Goal: Task Accomplishment & Management: Manage account settings

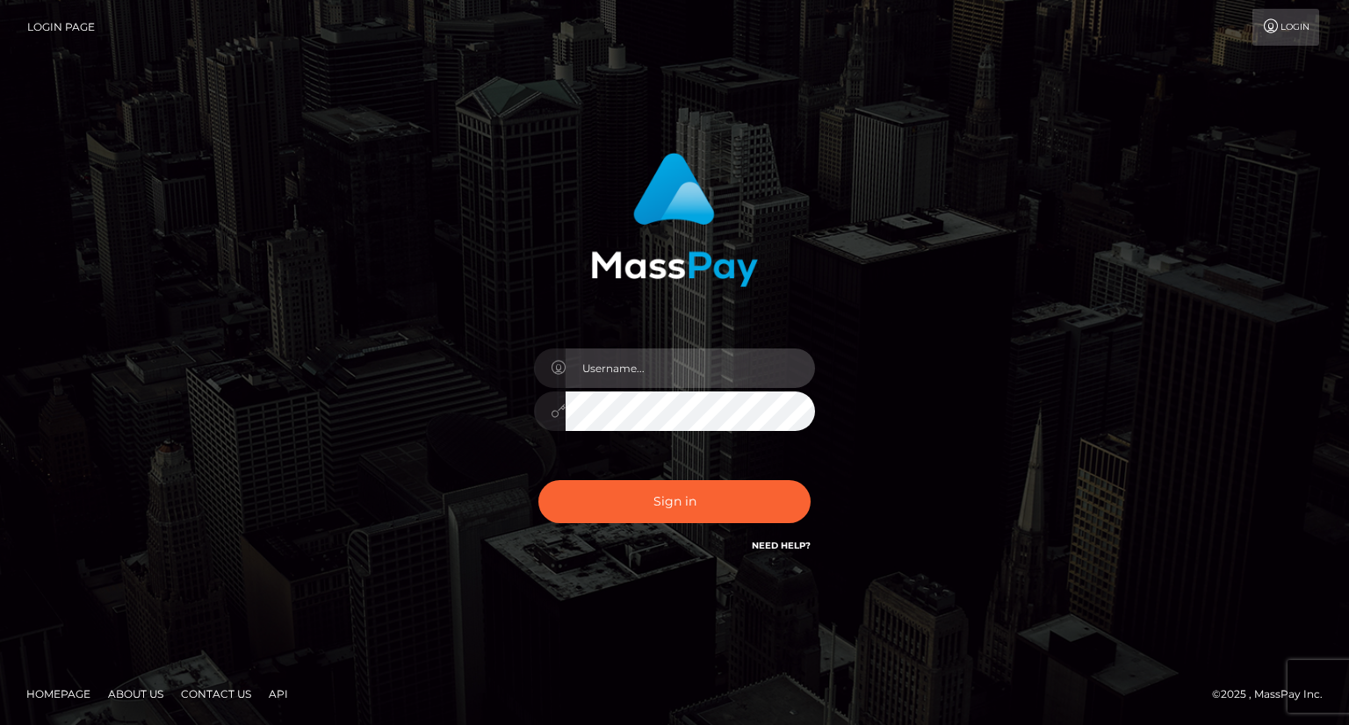
drag, startPoint x: 716, startPoint y: 362, endPoint x: 699, endPoint y: 386, distance: 29.0
click at [717, 359] on input "text" at bounding box center [690, 369] width 249 height 40
type input "carolina"
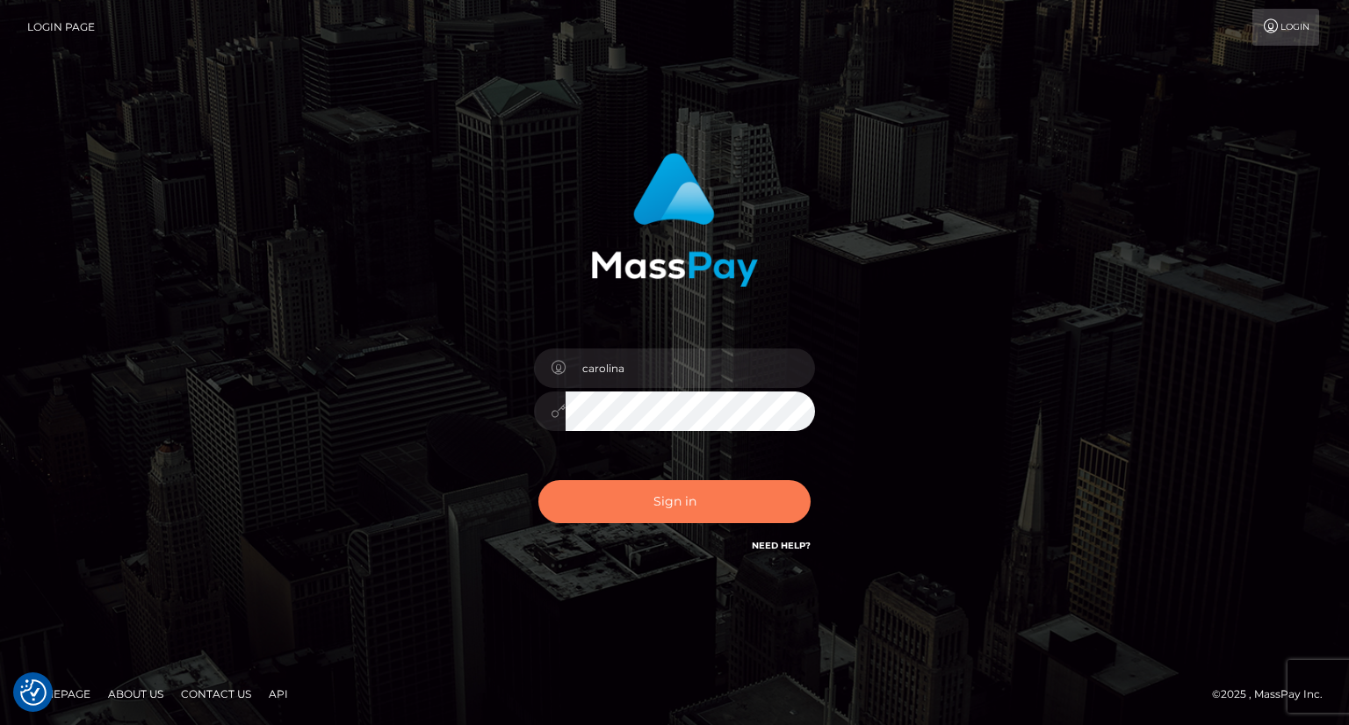
drag, startPoint x: 721, startPoint y: 502, endPoint x: 738, endPoint y: 503, distance: 16.8
click at [721, 503] on button "Sign in" at bounding box center [674, 501] width 272 height 43
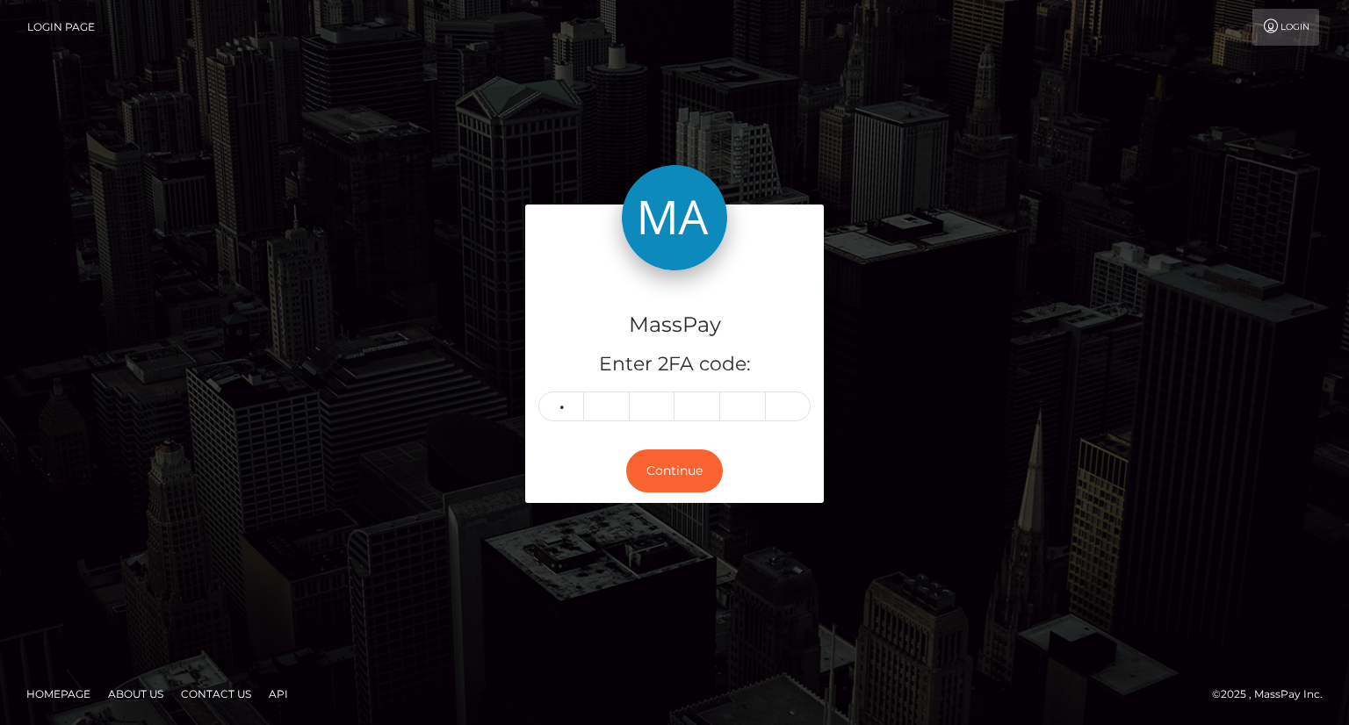
type input "3"
type input "6"
type input "5"
type input "6"
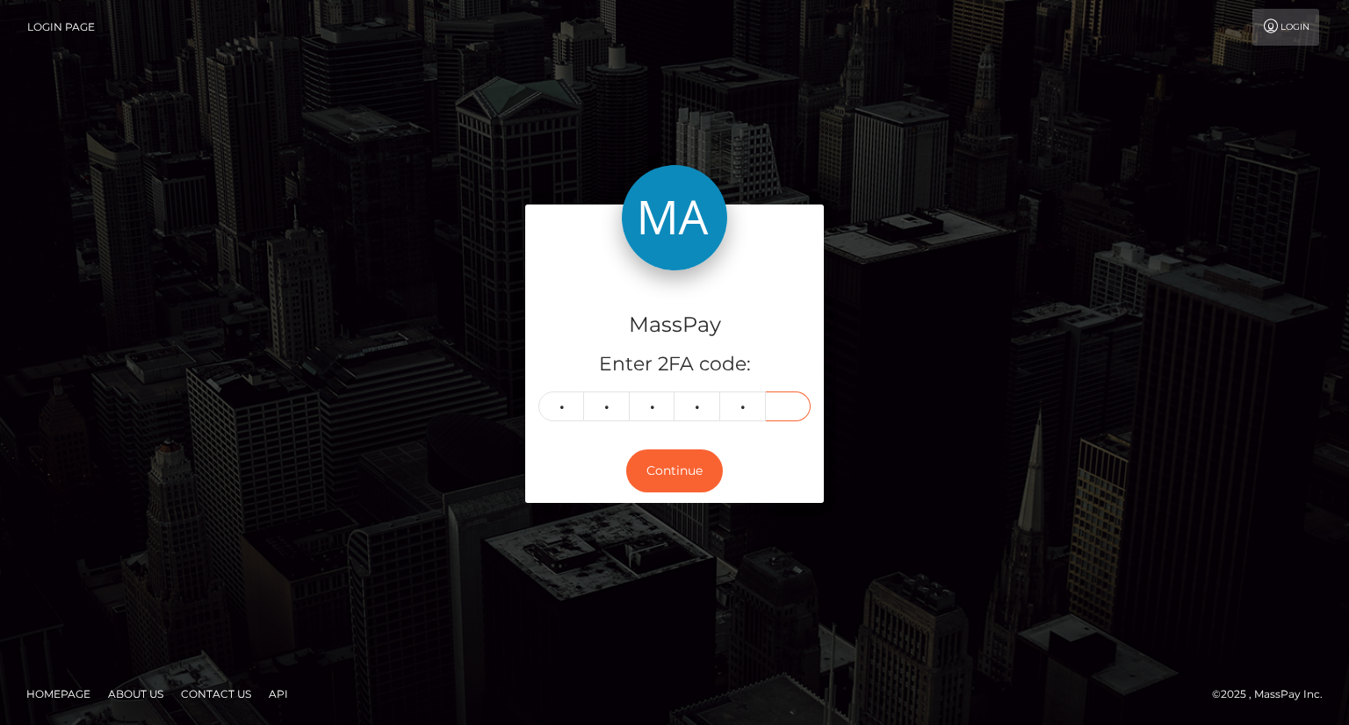
type input "9"
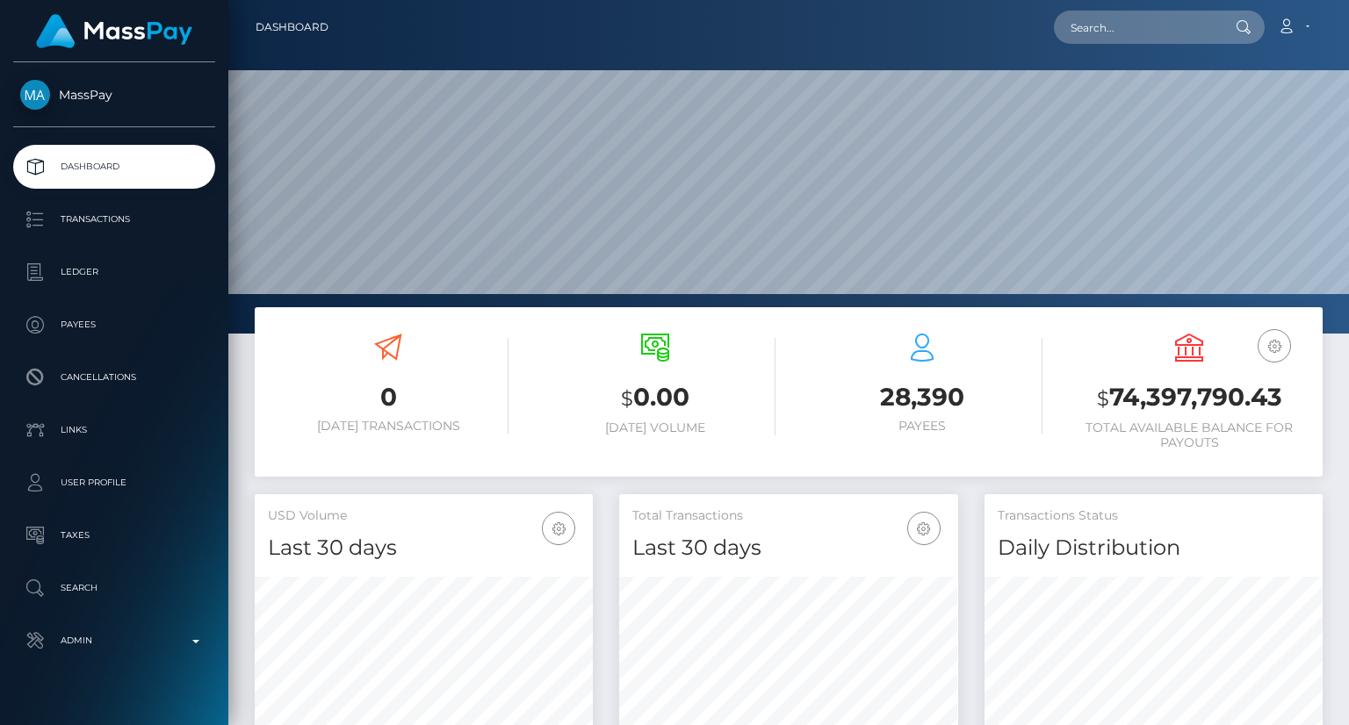
scroll to position [311, 337]
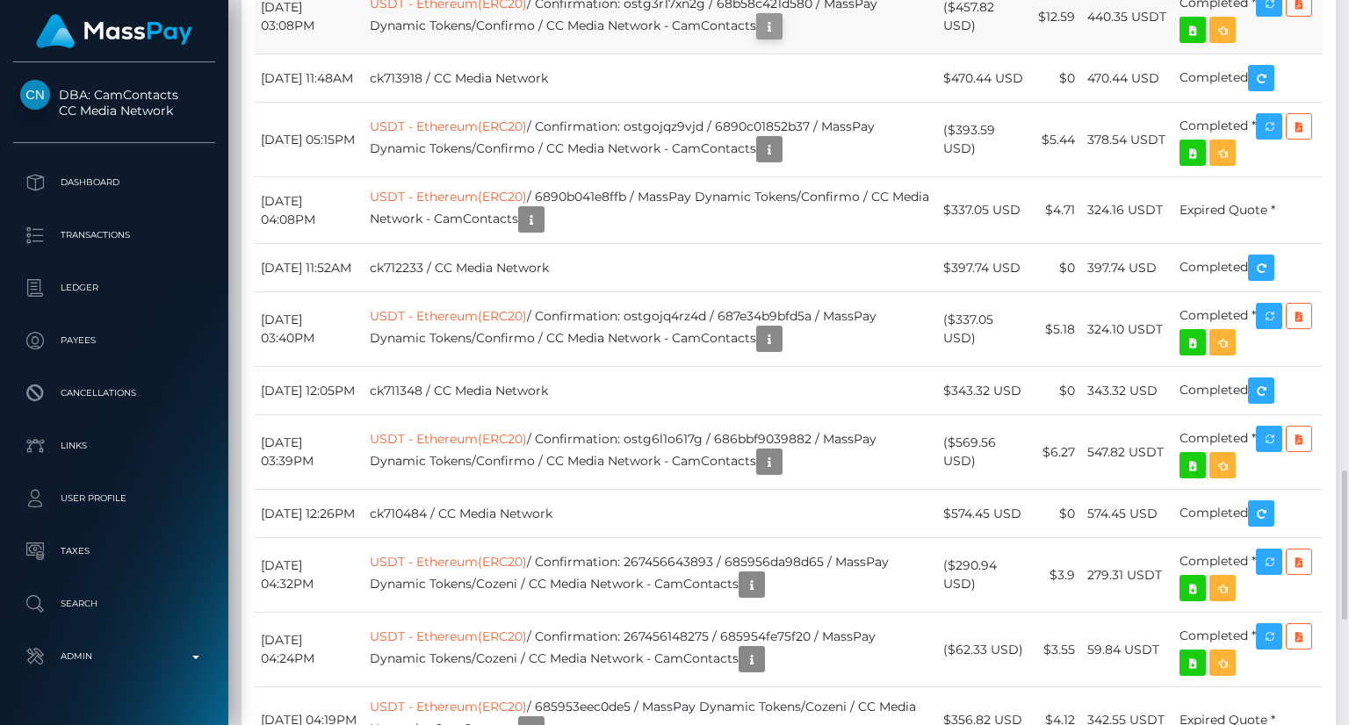
scroll to position [211, 337]
click at [792, 291] on body "DBA: CamContacts CC Media Network Dashboard Transactions Ledger Payees" at bounding box center [674, 362] width 1349 height 725
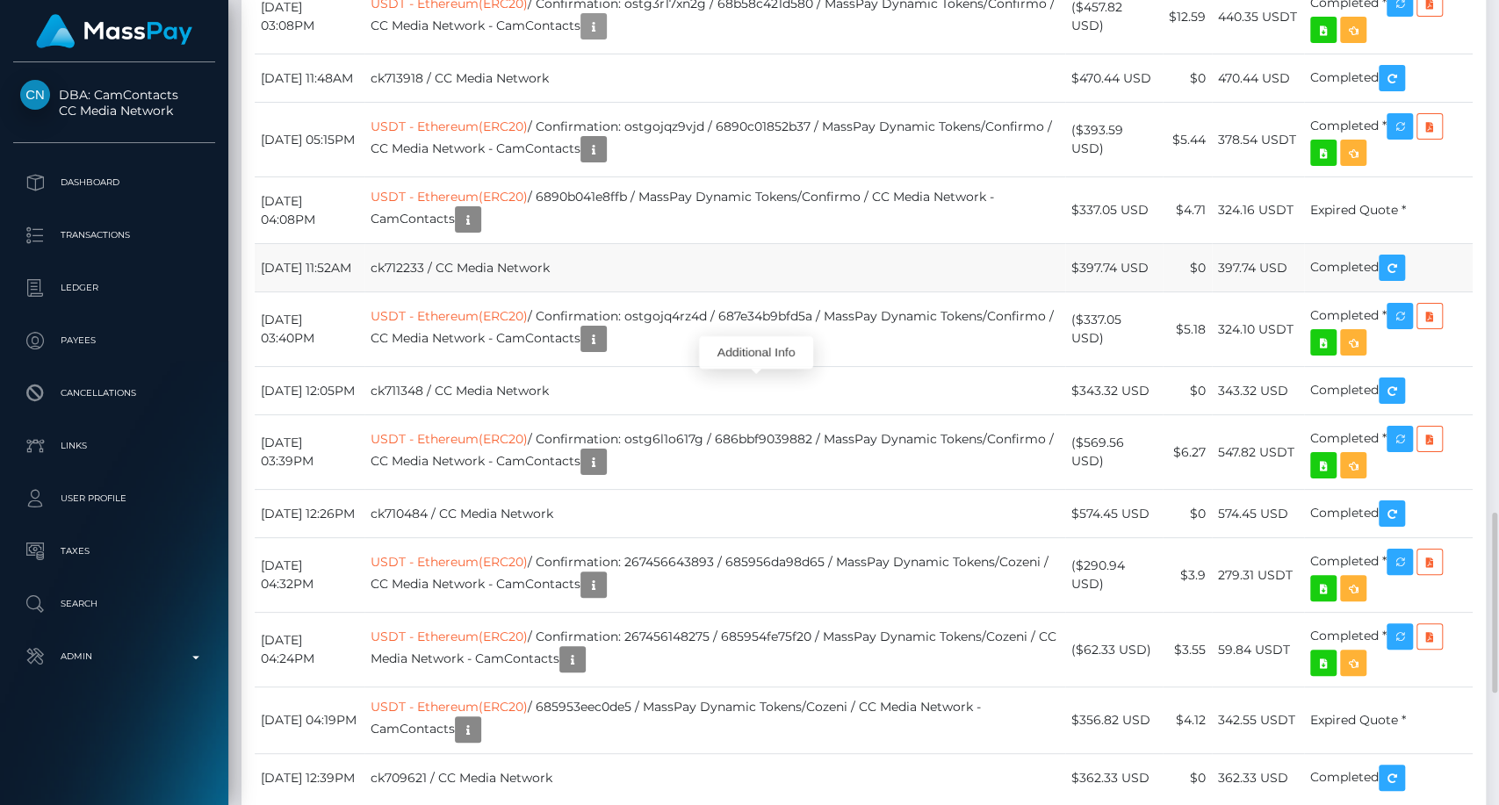
scroll to position [211, 388]
click at [604, 38] on icon "button" at bounding box center [593, 27] width 21 height 22
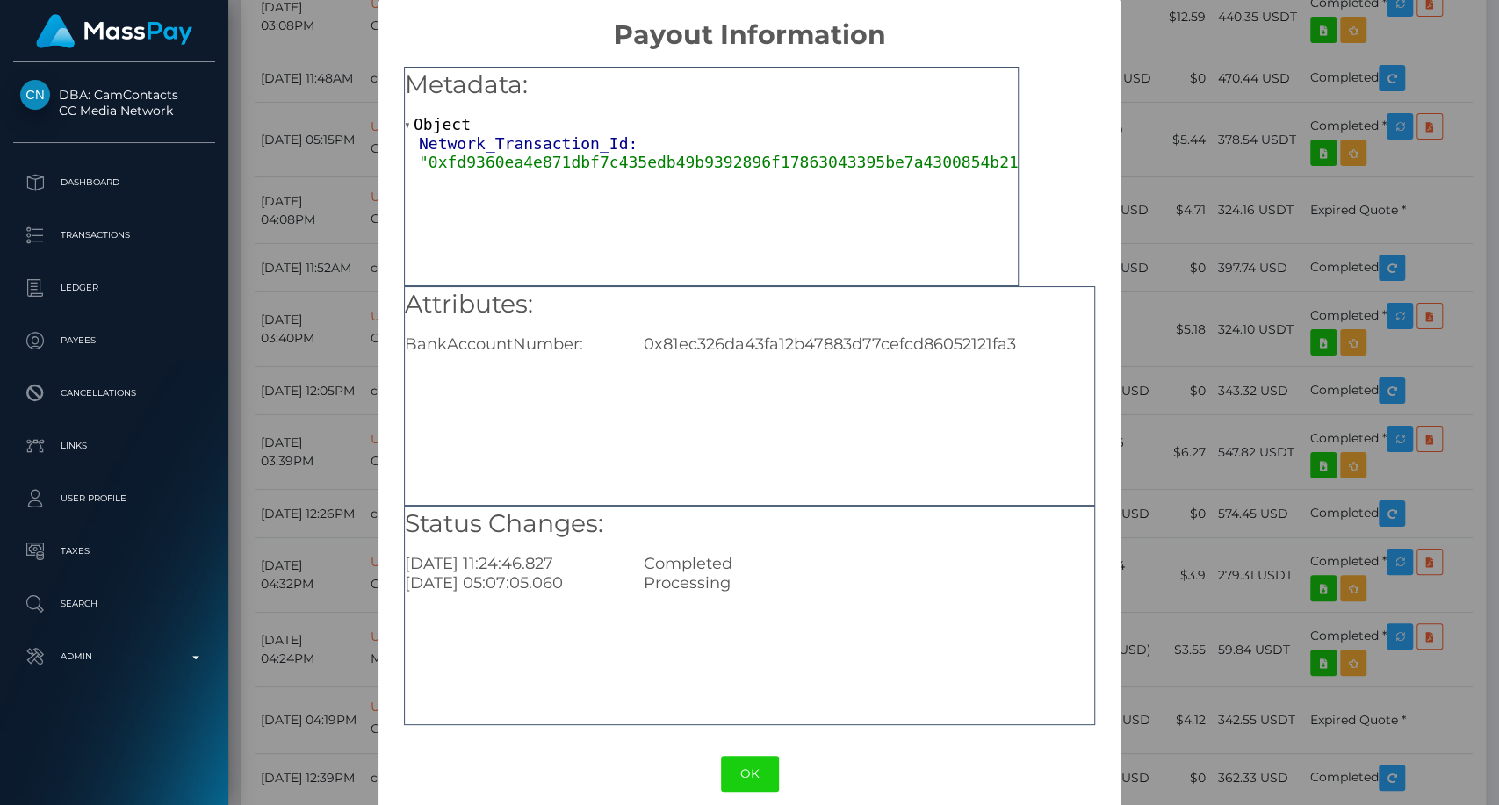
scroll to position [0, 0]
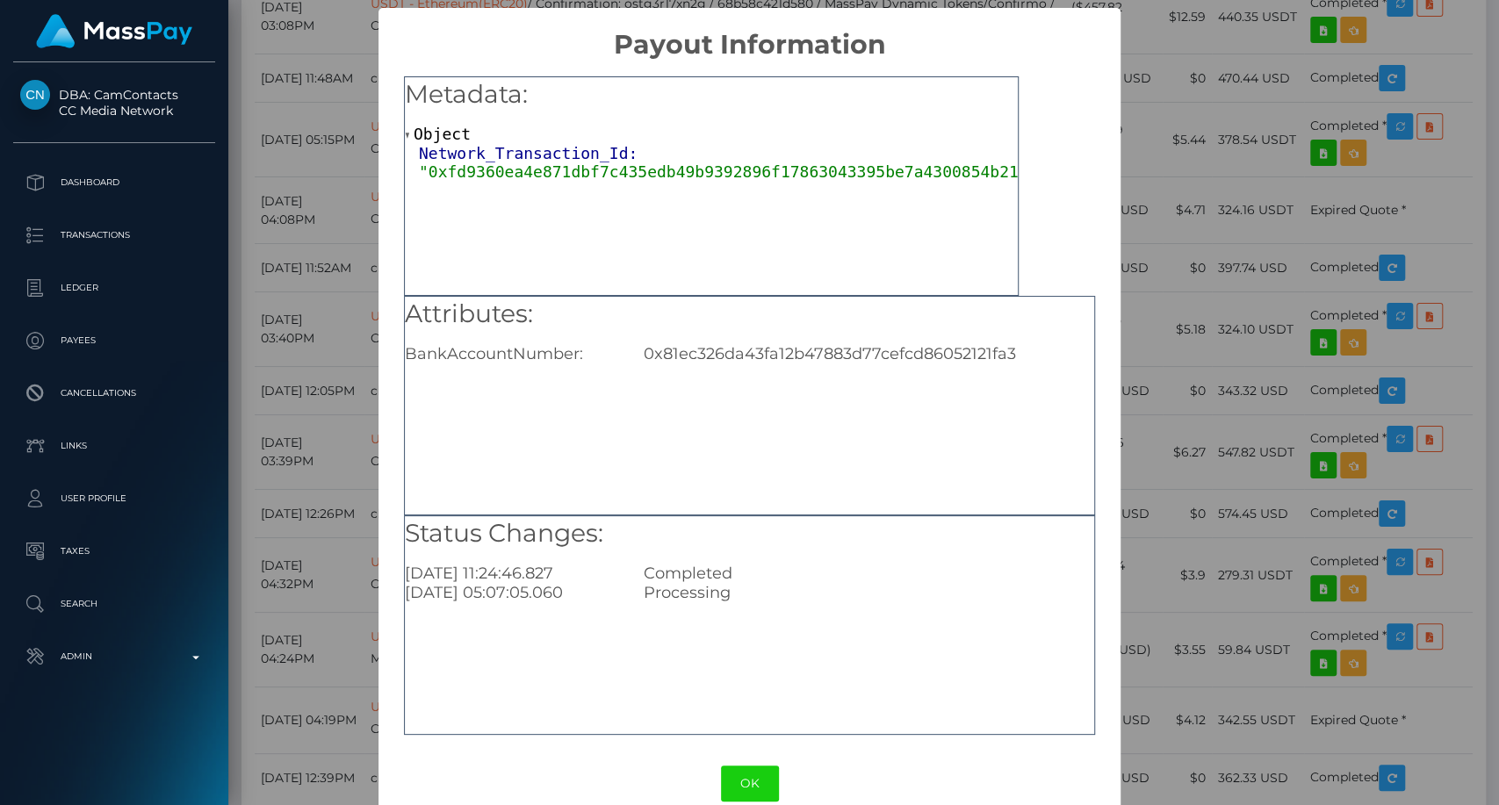
click at [732, 725] on button "OK" at bounding box center [750, 784] width 58 height 36
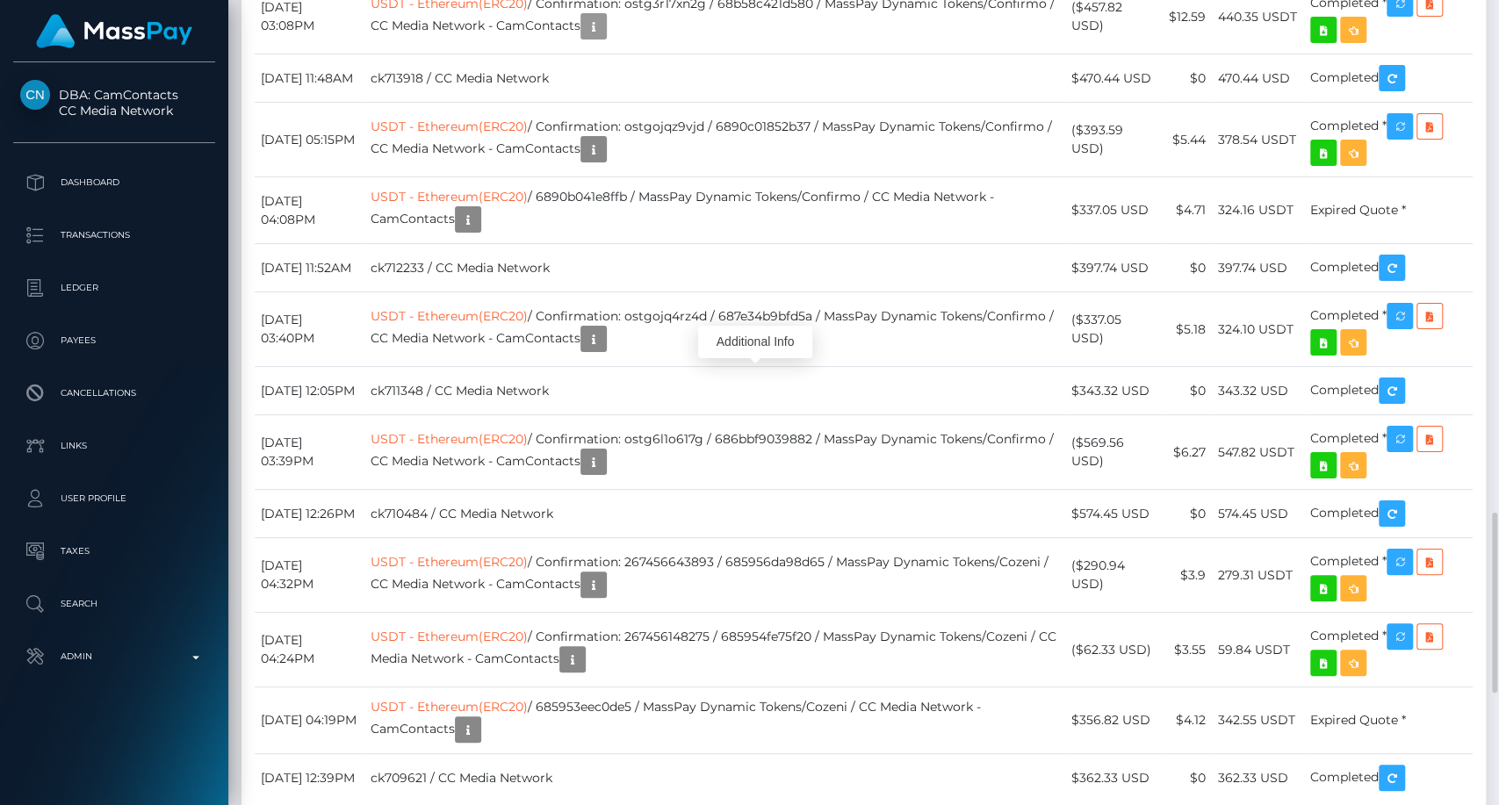
scroll to position [211, 388]
click at [604, 38] on icon "button" at bounding box center [593, 27] width 21 height 22
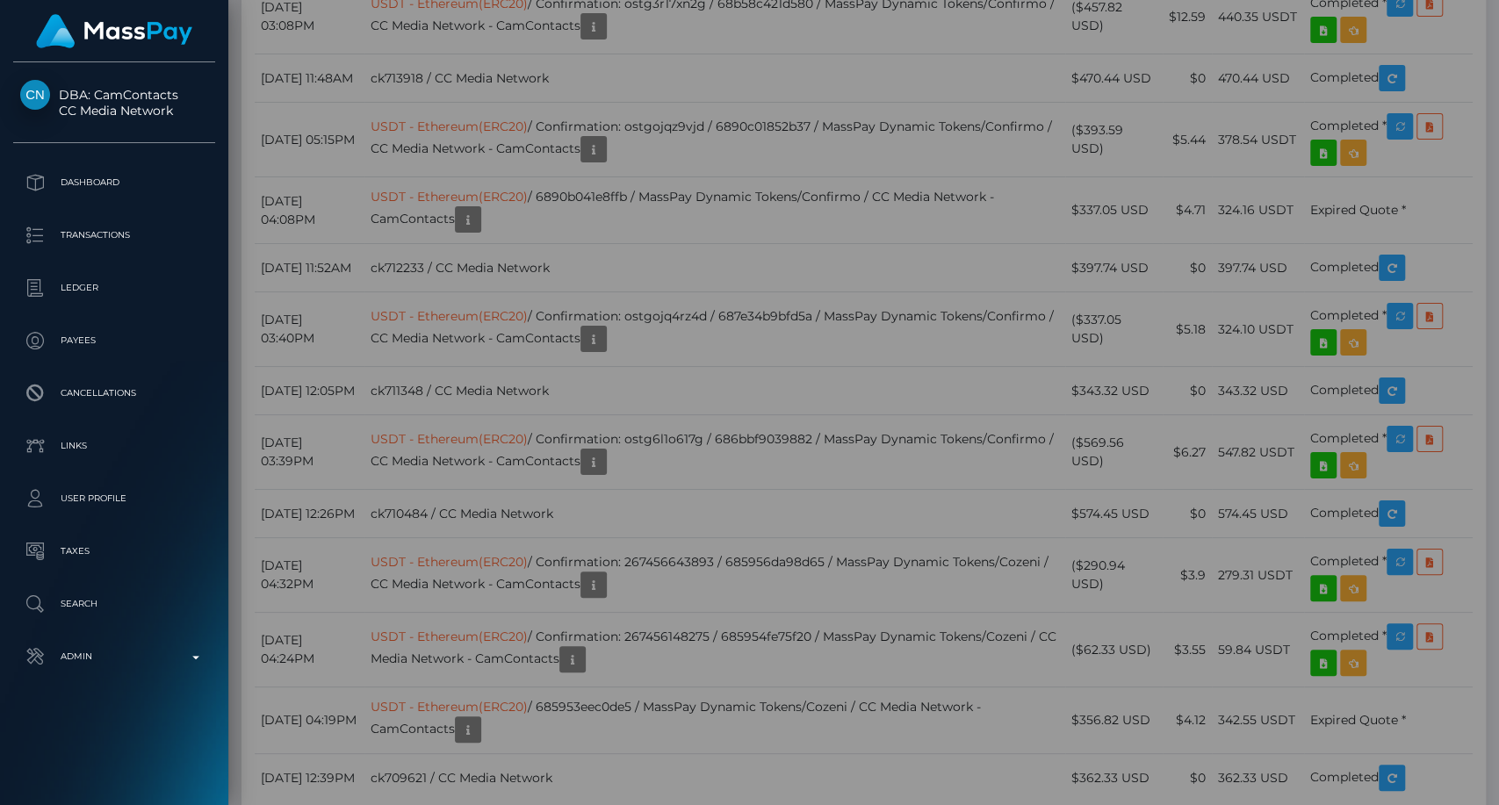
click at [756, 396] on div "Attributes: BankAccountNumber: 0x81ec326da43fa12b47883d77cefcd86052121fa3" at bounding box center [749, 406] width 691 height 220
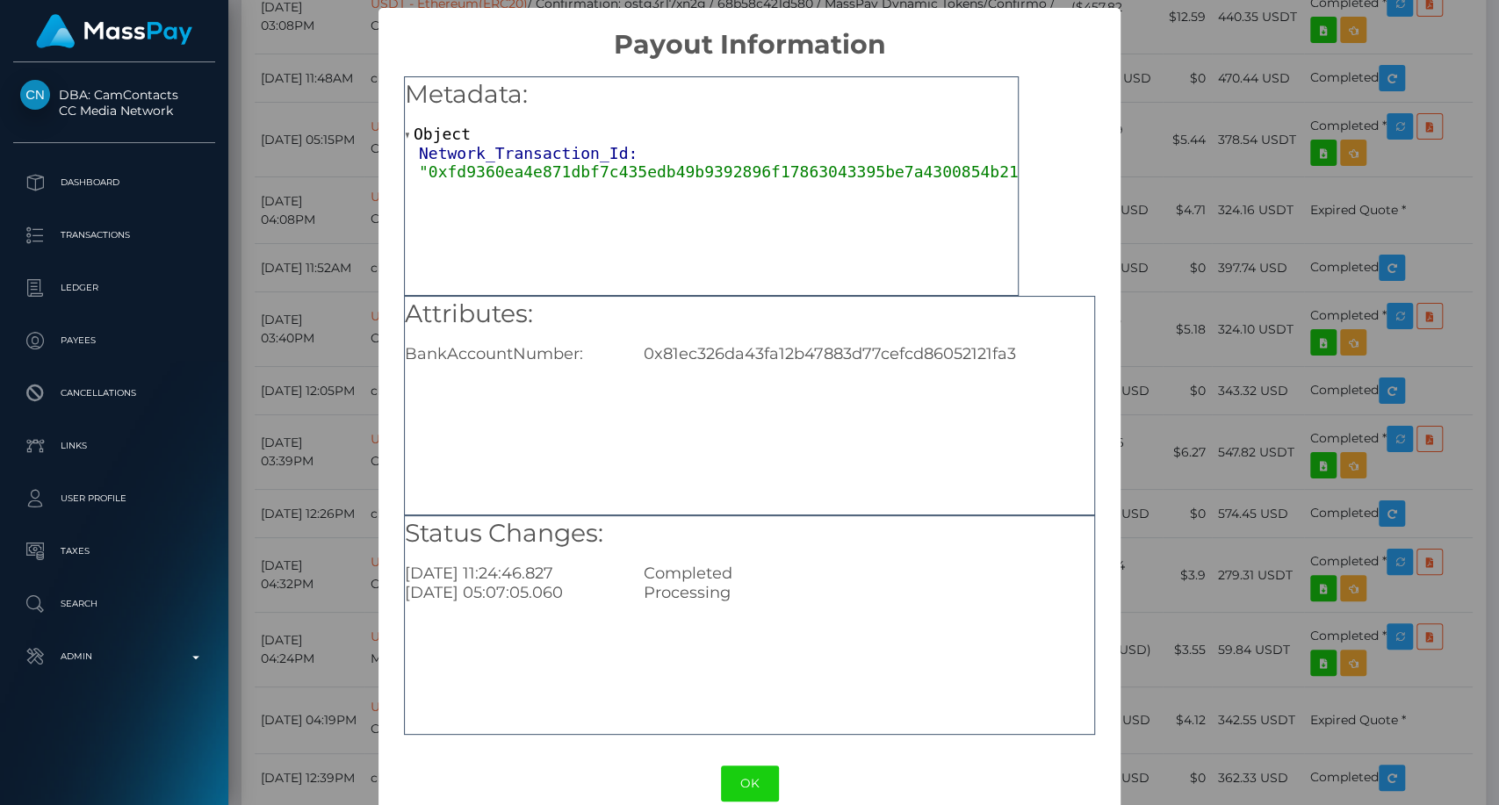
click at [840, 620] on div "Status Changes: 2025-09-01 11:24:46.827 Completed 2025-09-01 05:07:05.060 Proce…" at bounding box center [749, 626] width 691 height 220
click at [752, 725] on button "OK" at bounding box center [750, 784] width 58 height 36
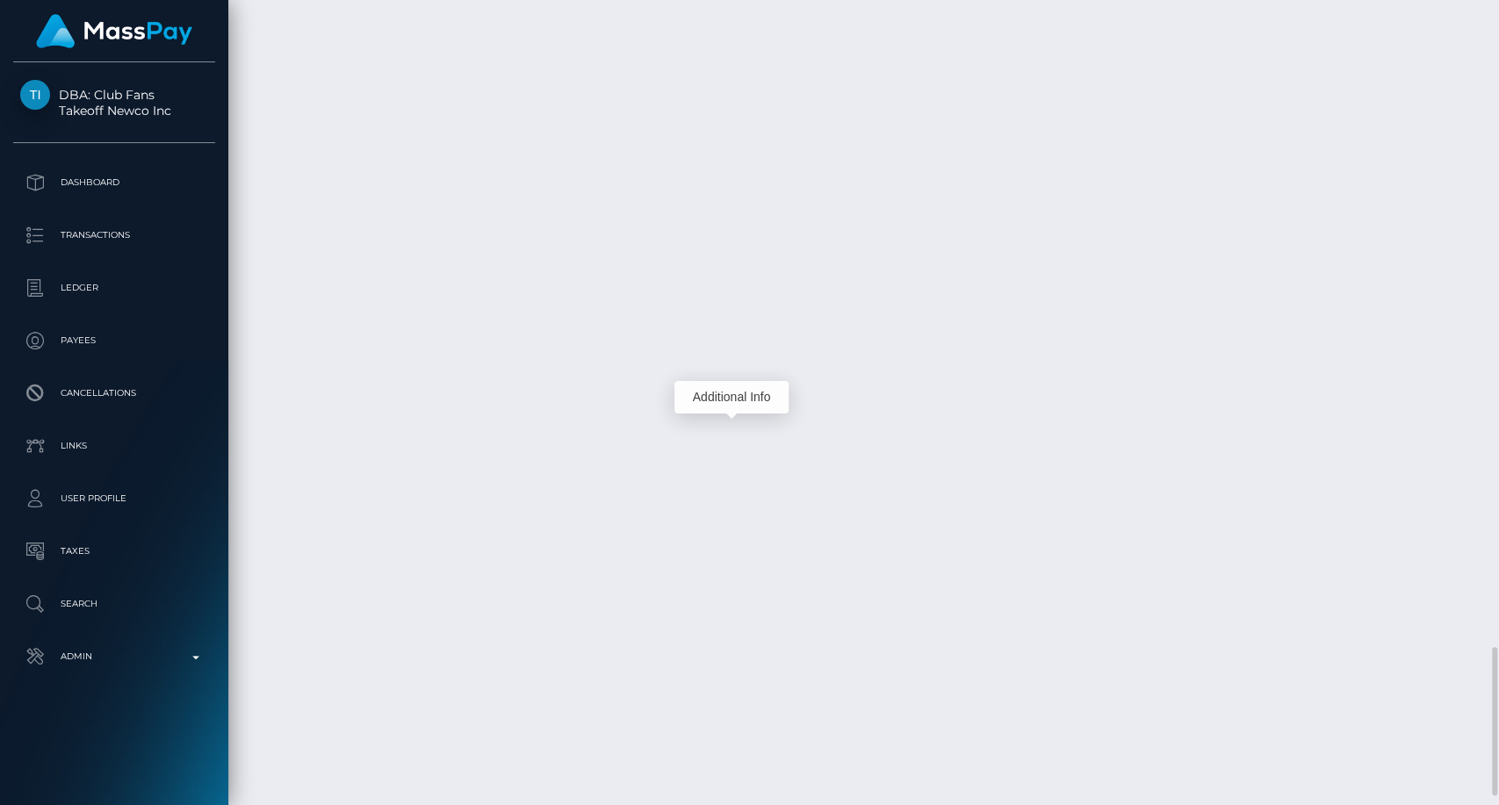
scroll to position [211, 388]
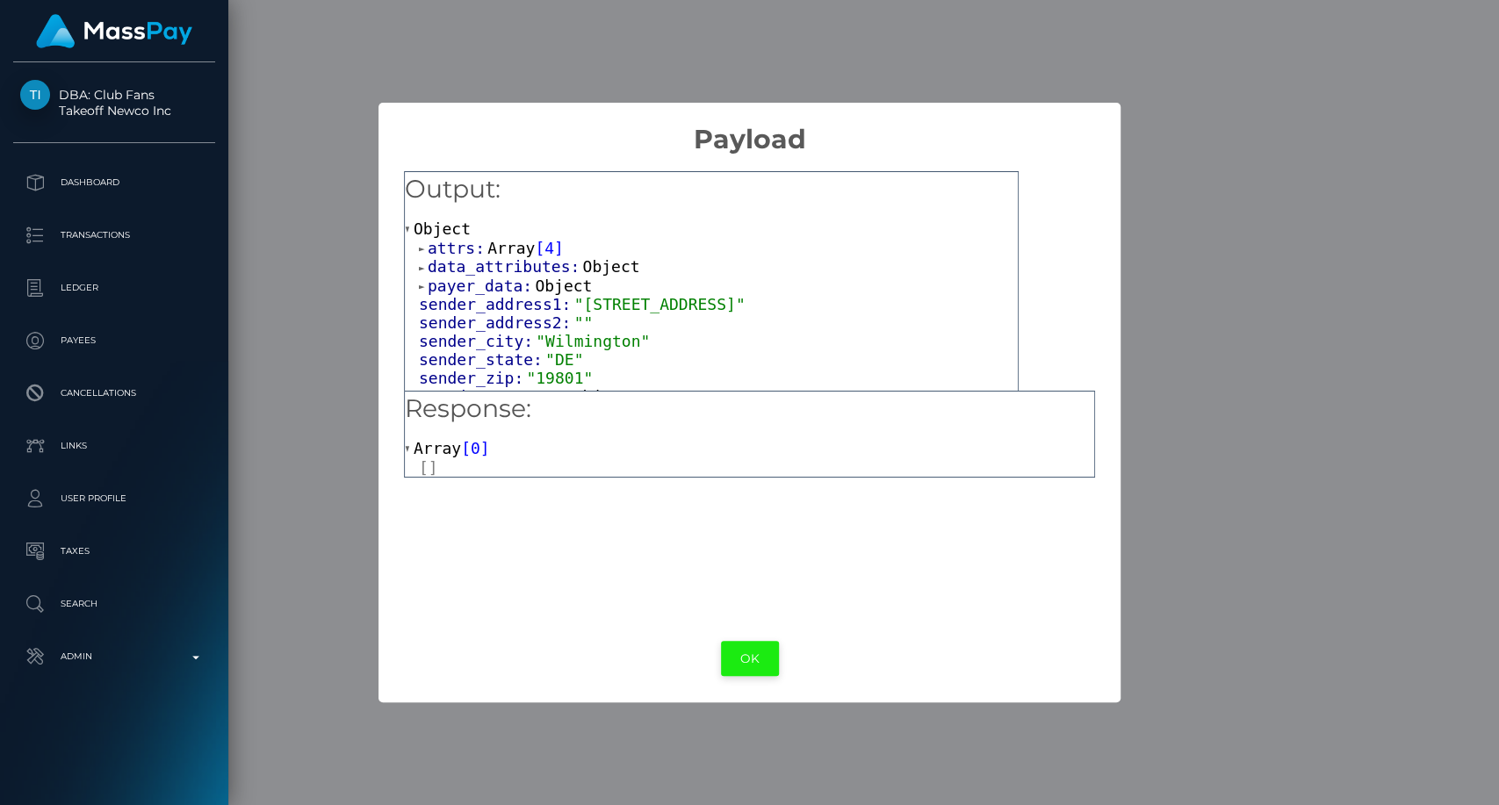
click at [752, 653] on button "OK" at bounding box center [750, 659] width 58 height 36
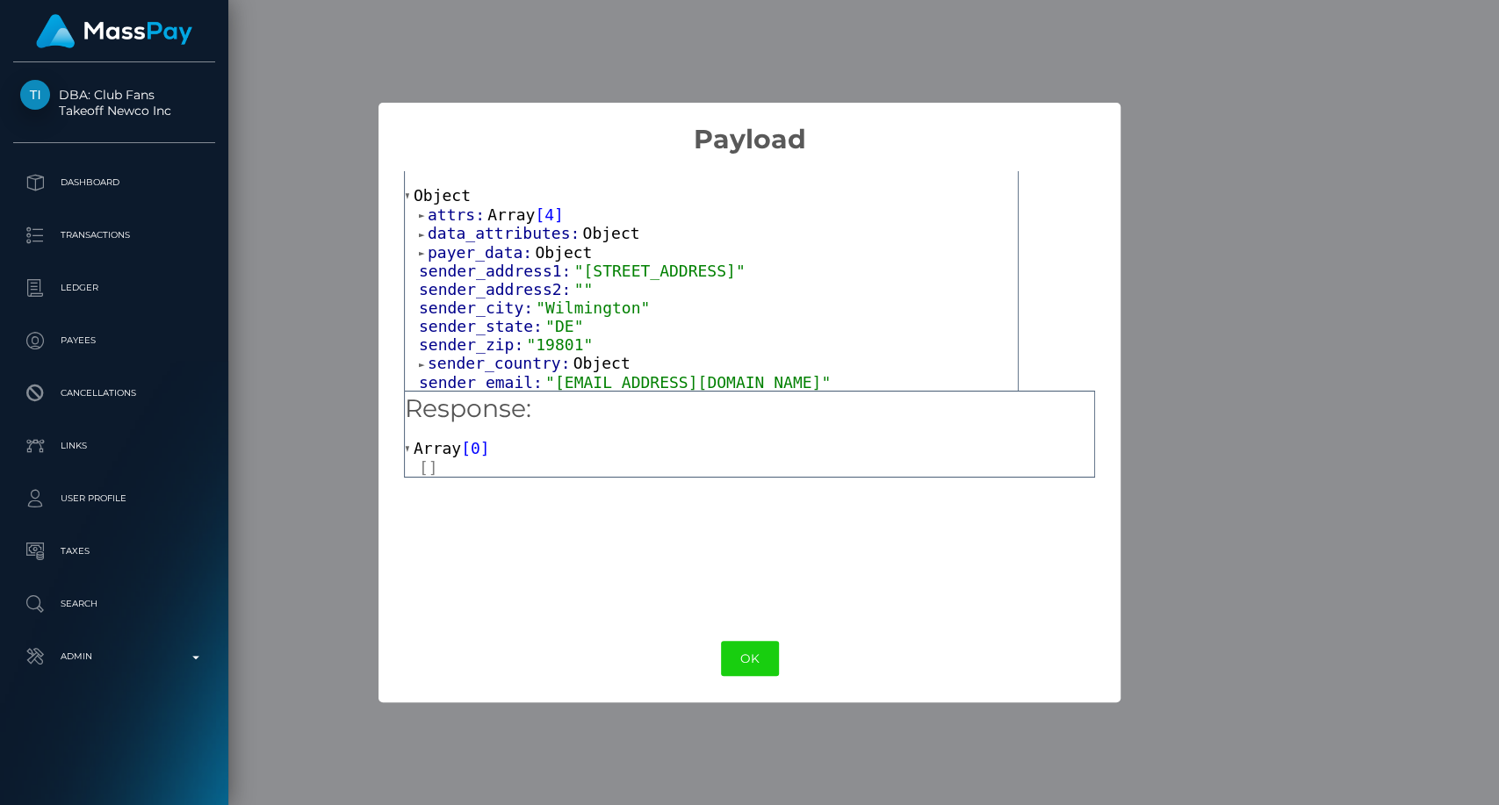
scroll to position [0, 0]
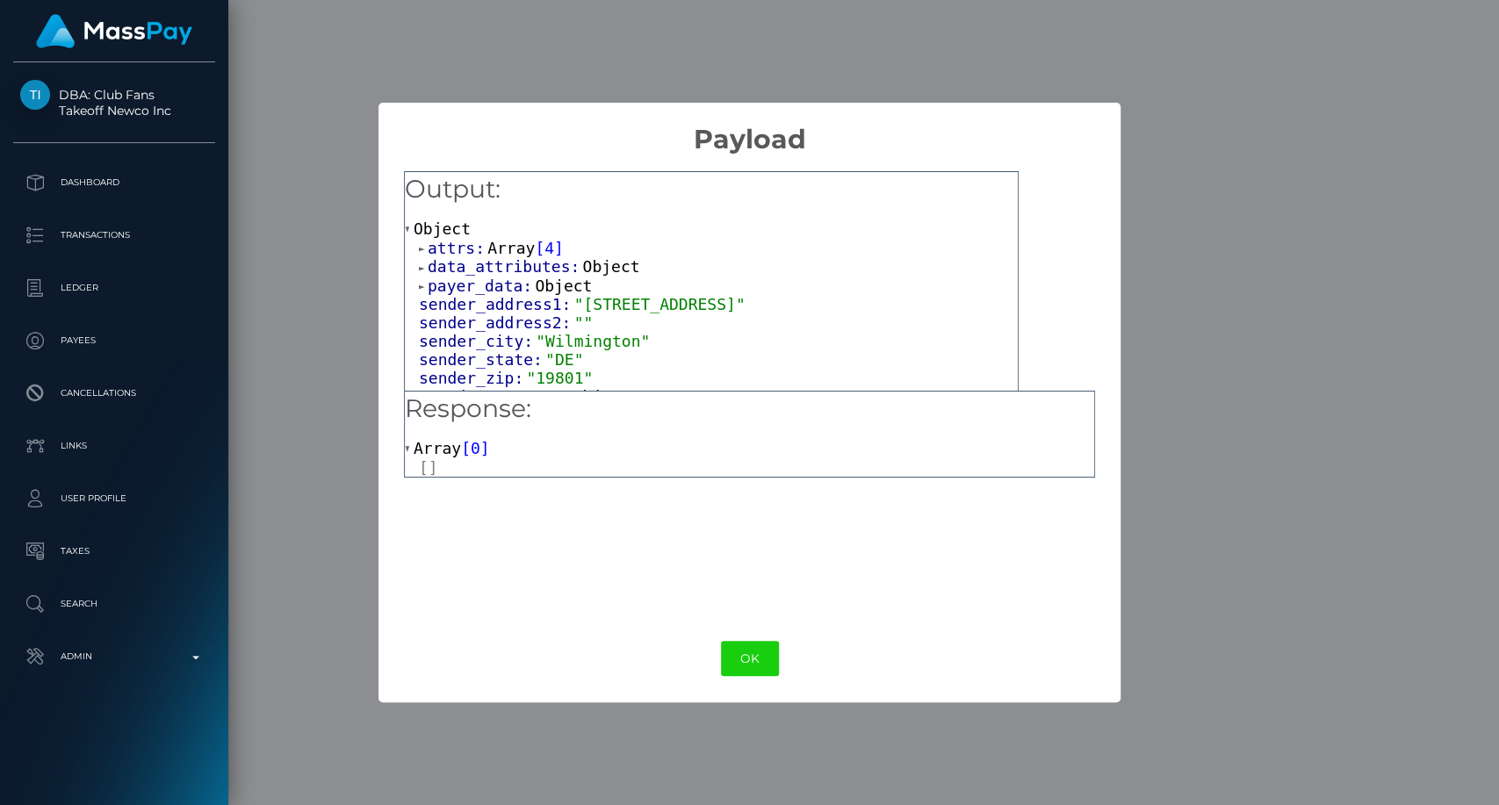
click at [759, 655] on button "OK" at bounding box center [750, 659] width 58 height 36
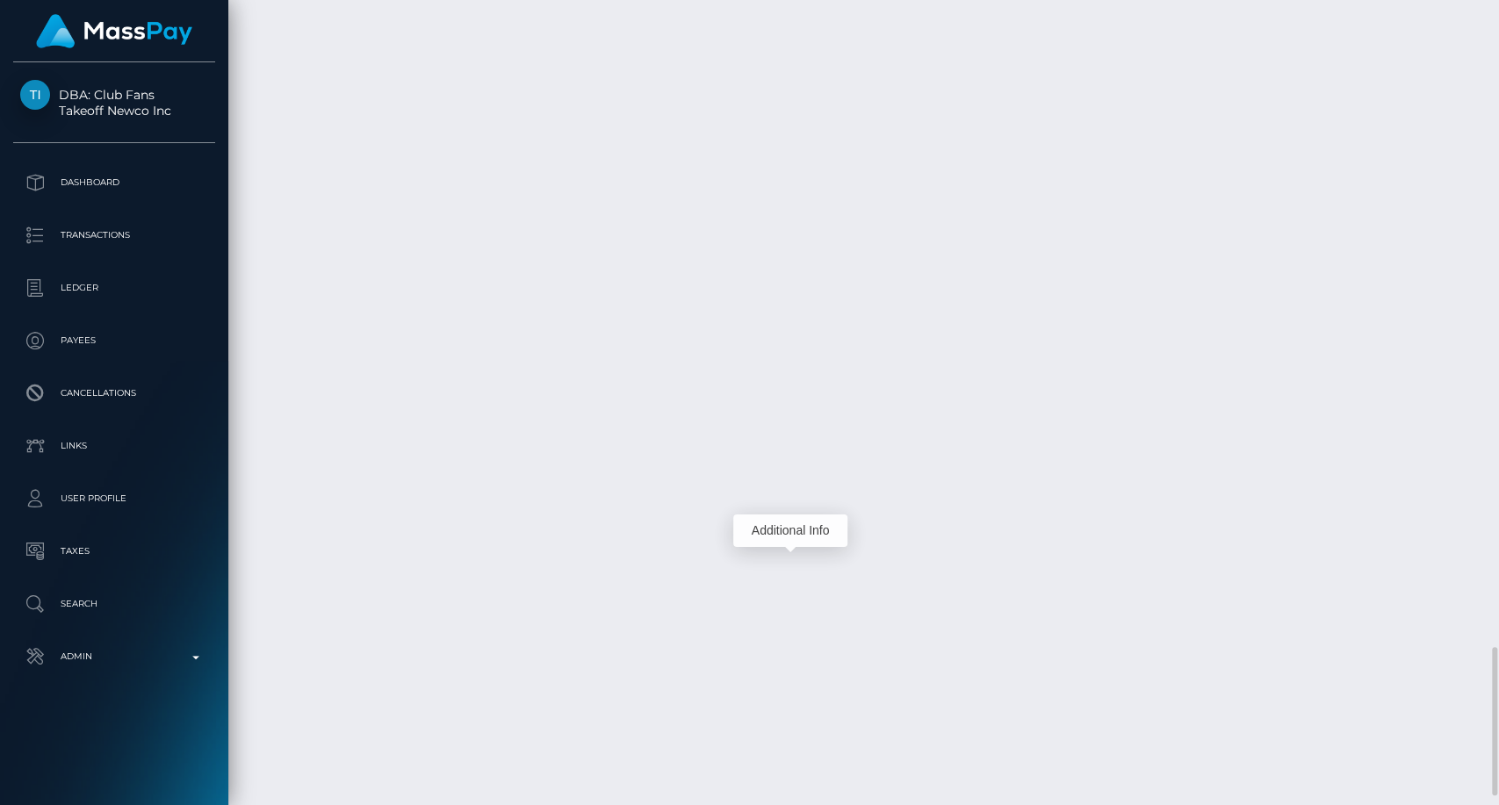
scroll to position [211, 388]
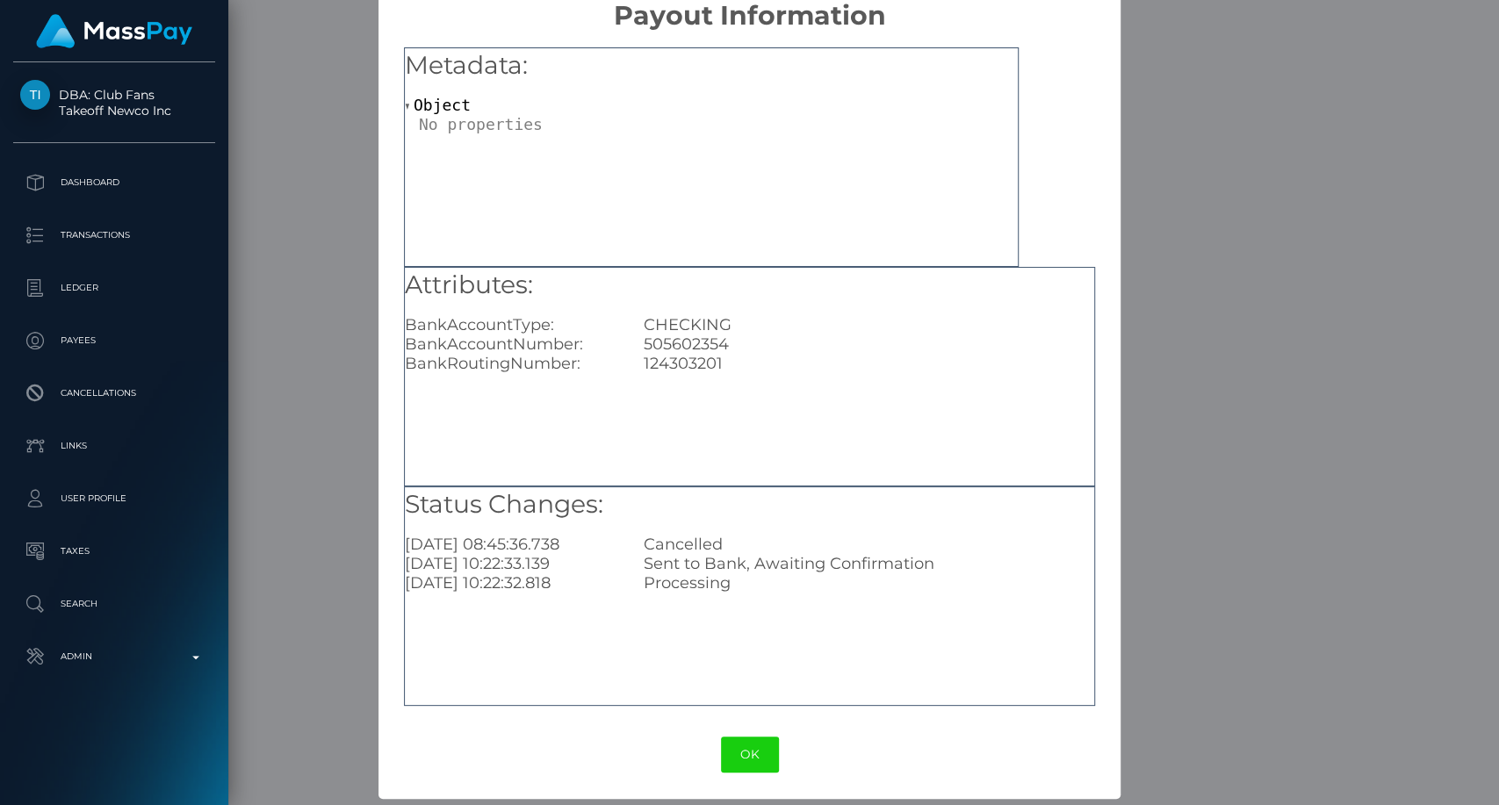
scroll to position [0, 0]
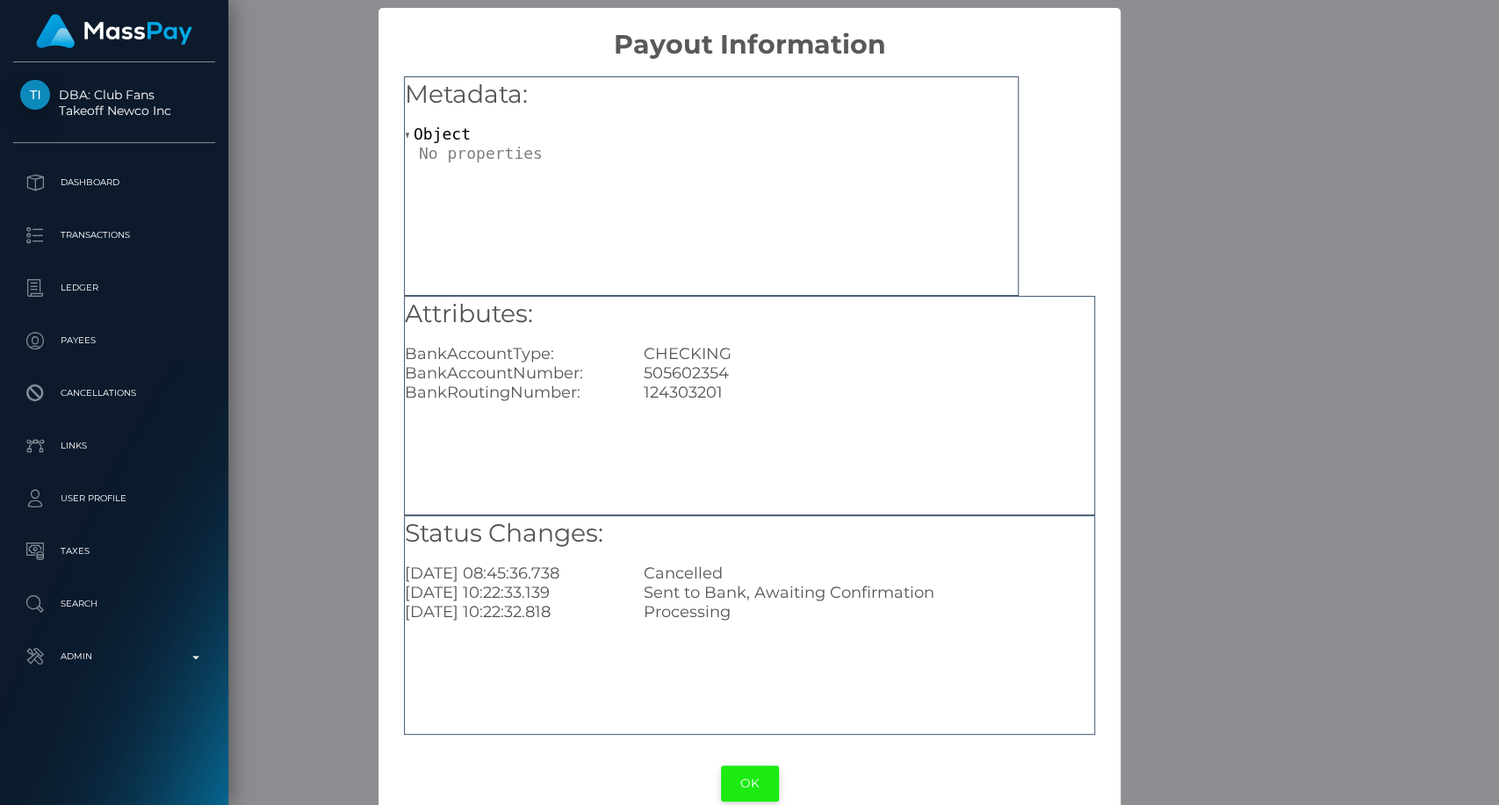
click at [763, 790] on button "OK" at bounding box center [750, 784] width 58 height 36
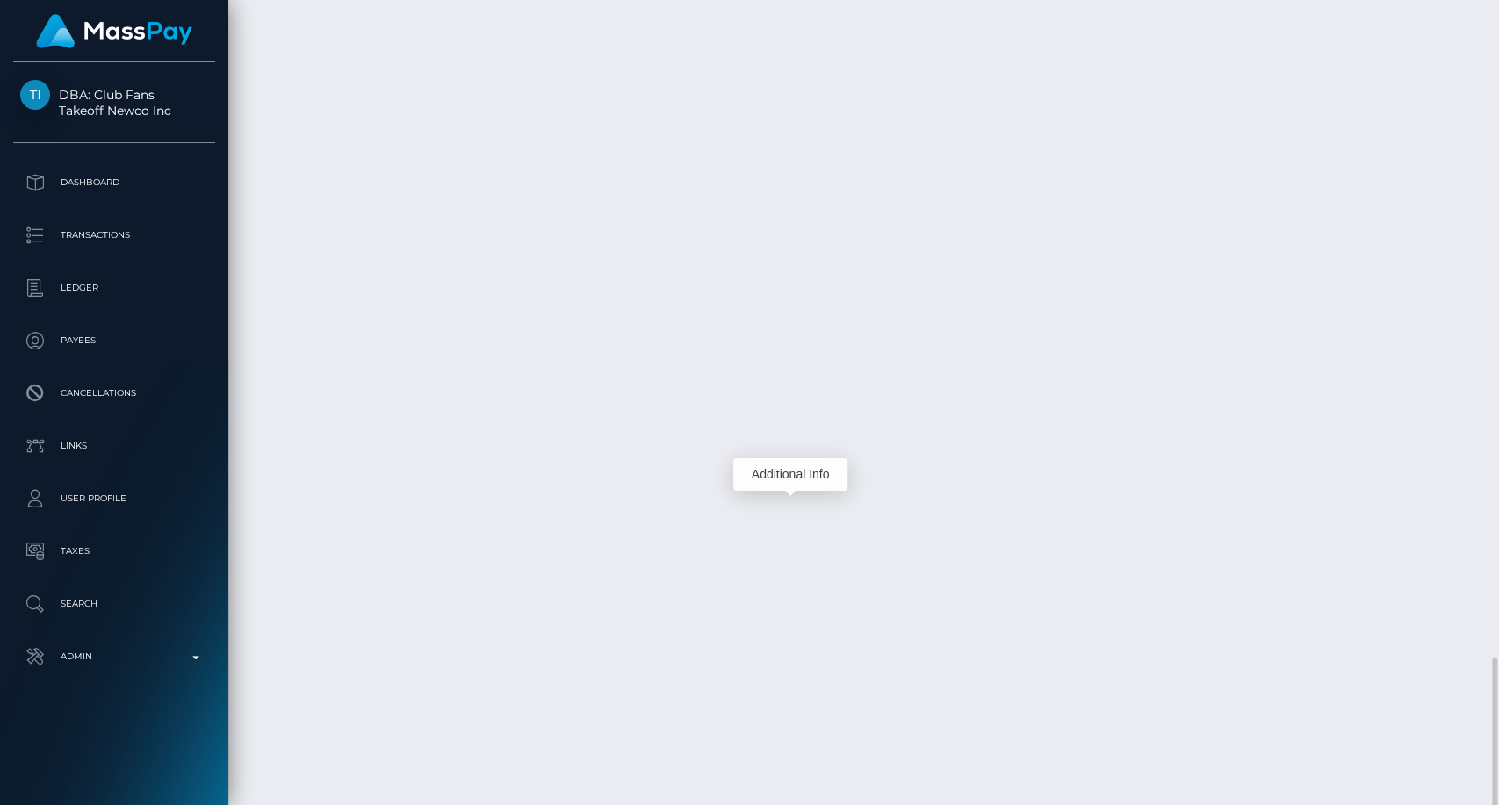
scroll to position [211, 388]
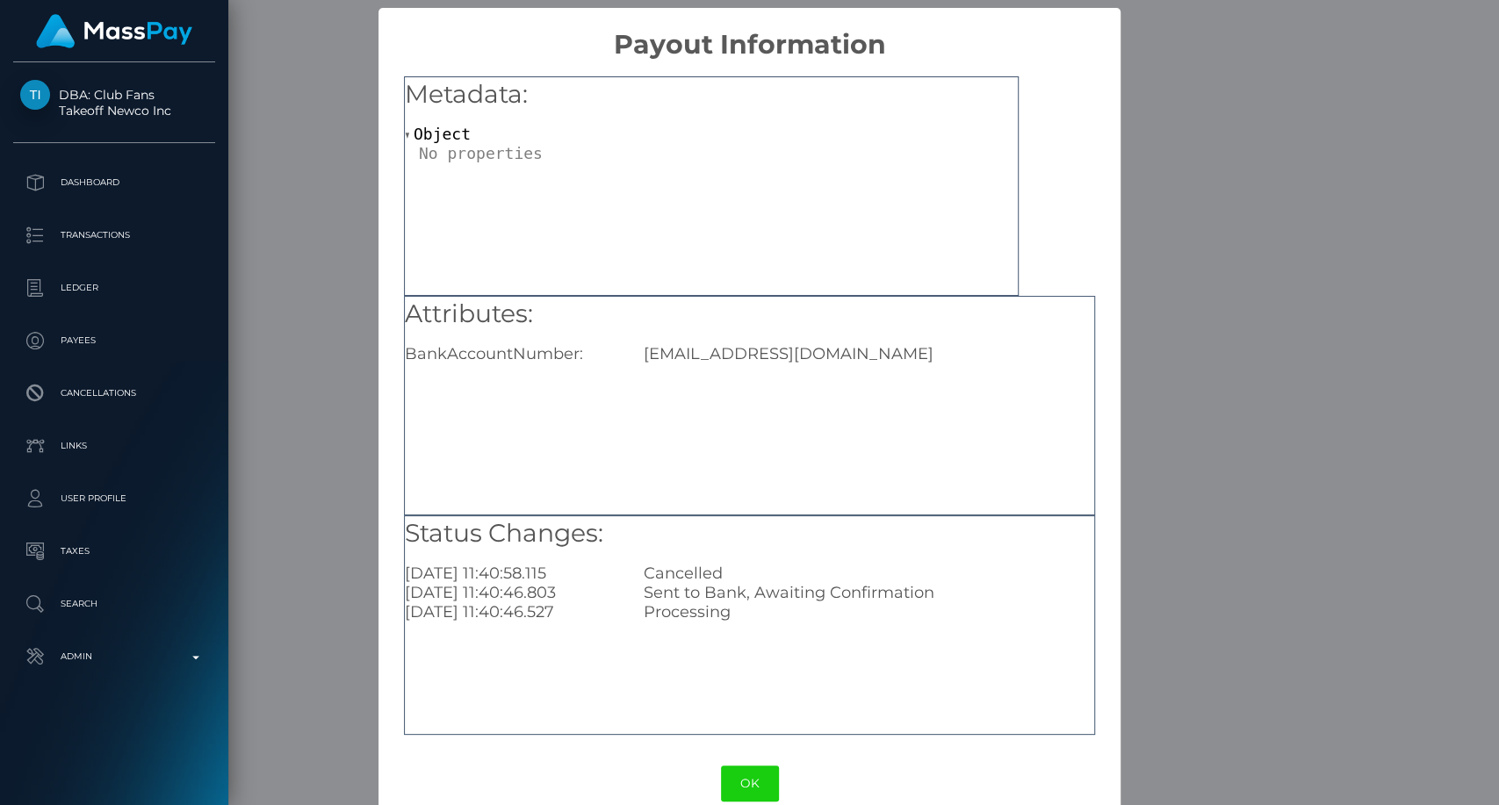
drag, startPoint x: 734, startPoint y: 786, endPoint x: 731, endPoint y: 777, distance: 9.5
click at [734, 783] on button "OK" at bounding box center [750, 784] width 58 height 36
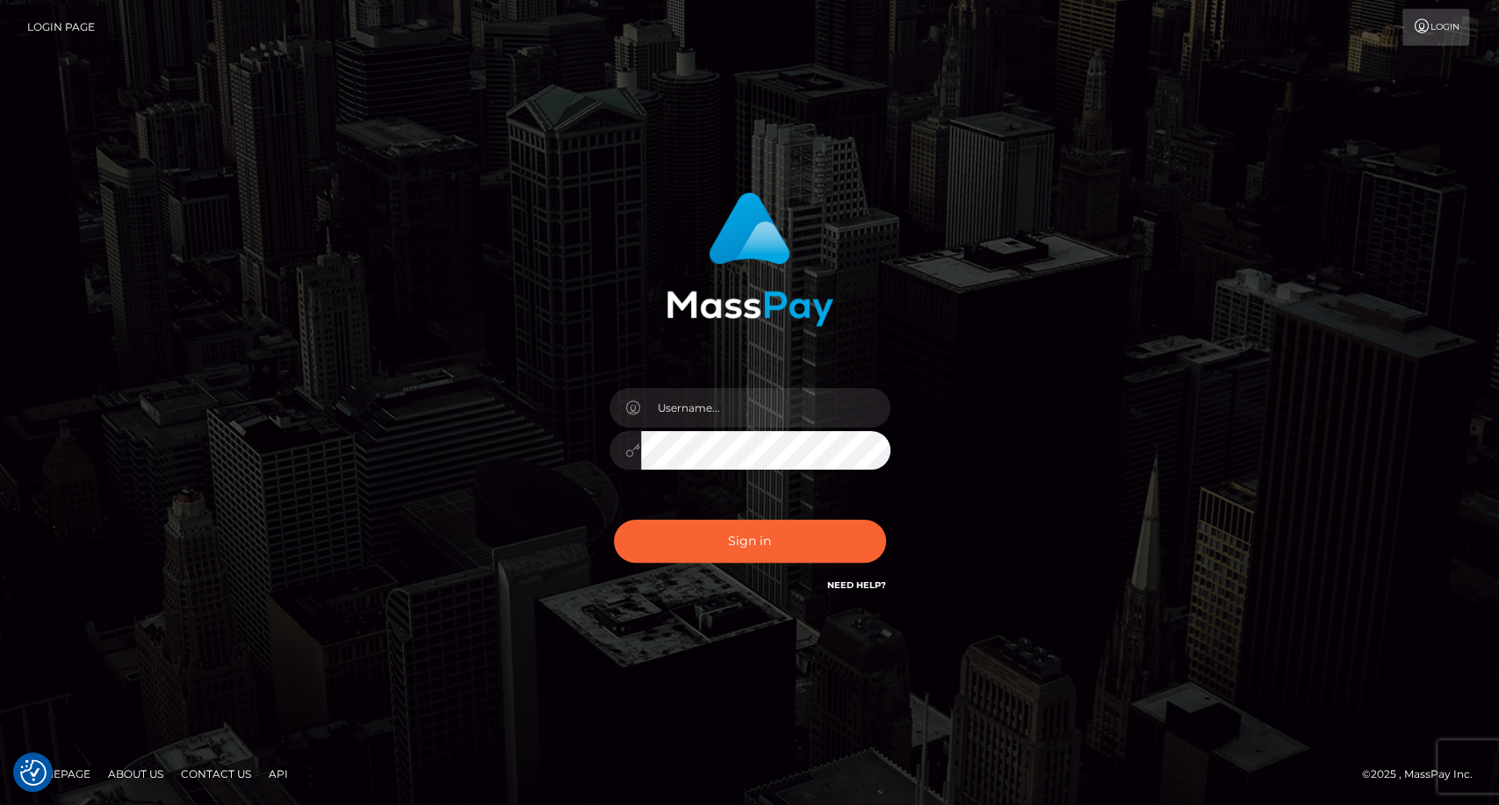
checkbox input "true"
type input "carolina"
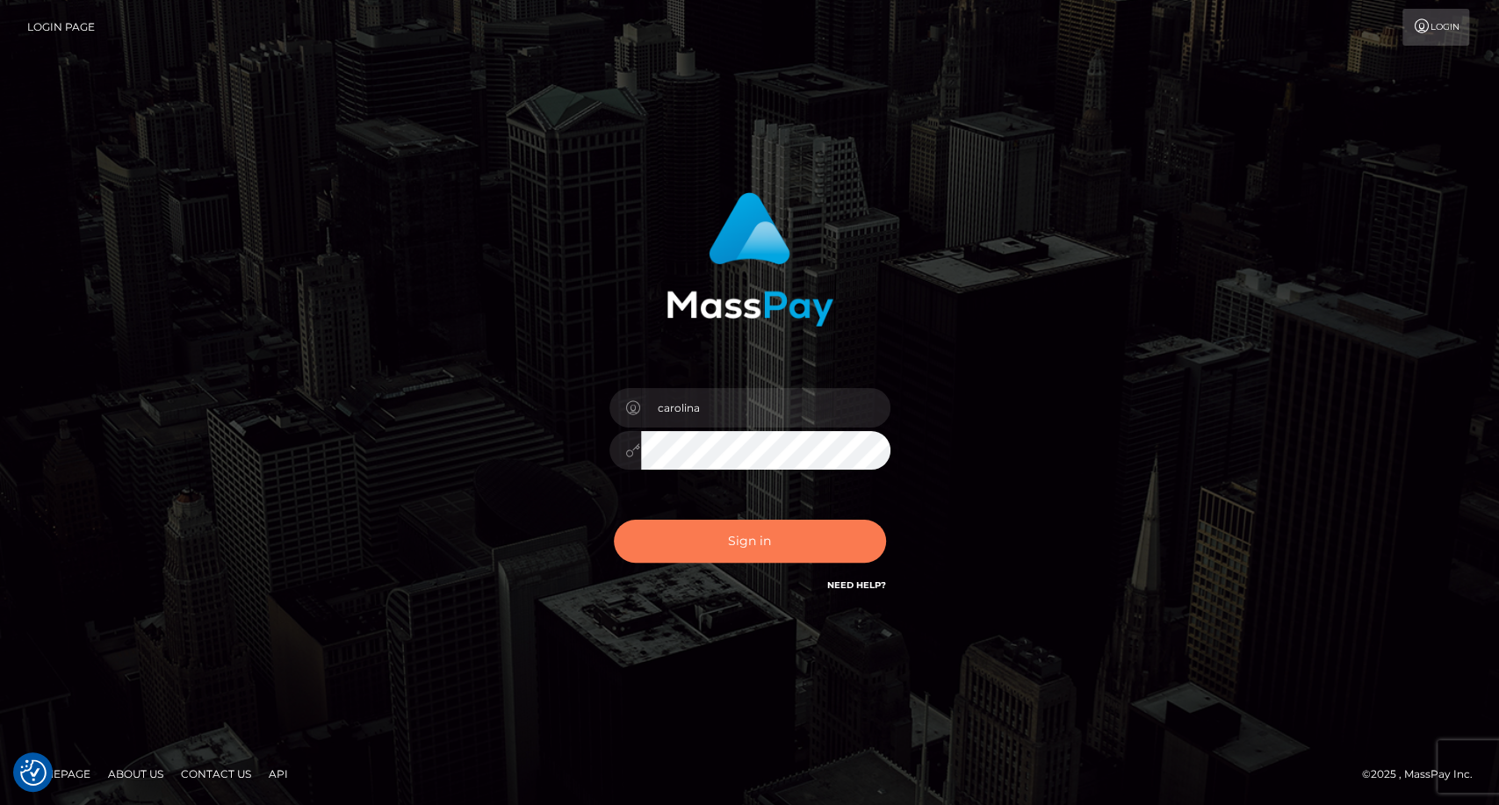
click at [745, 548] on button "Sign in" at bounding box center [750, 541] width 272 height 43
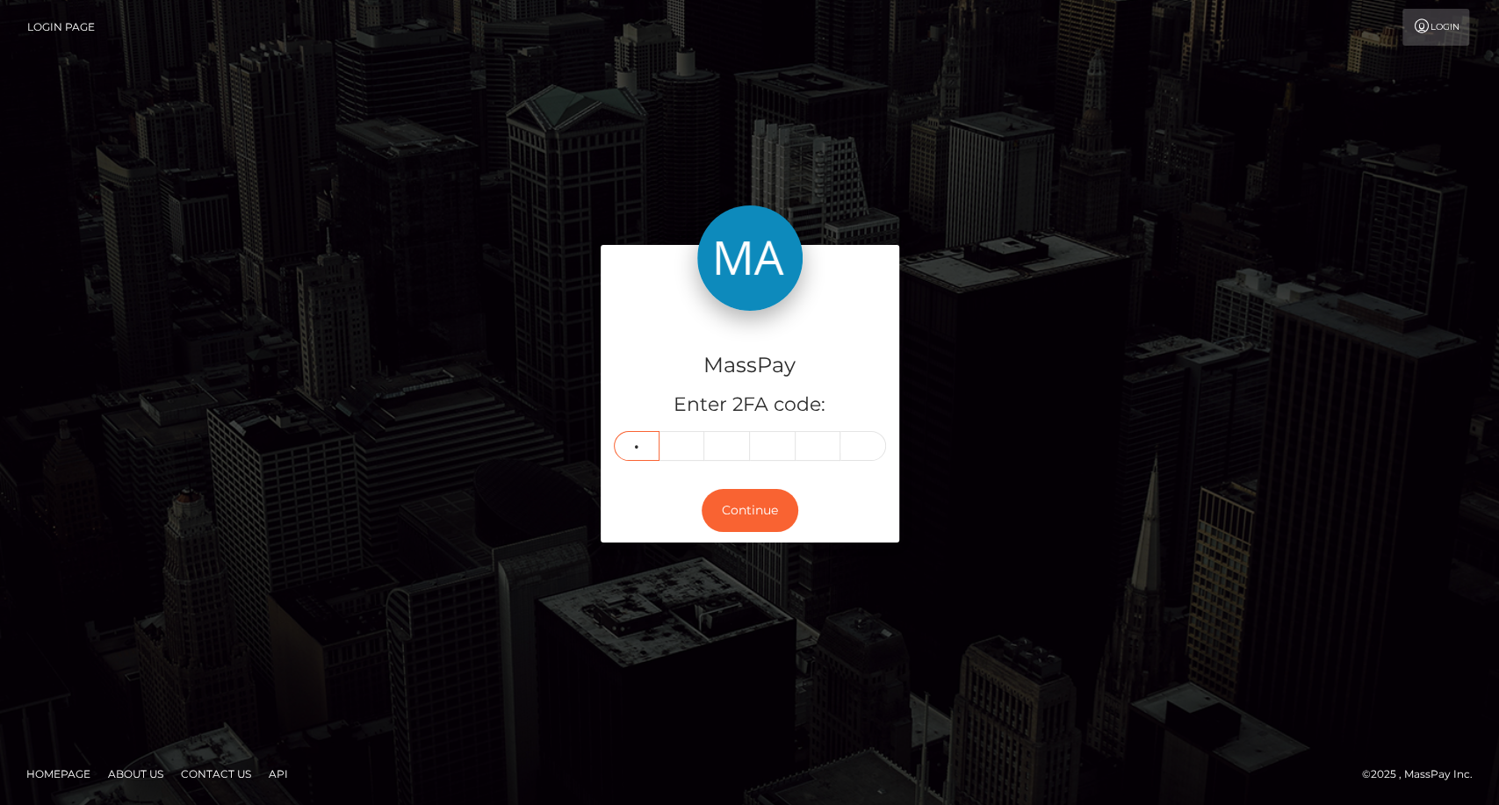
type input "5"
type input "4"
type input "2"
type input "5"
type input "4"
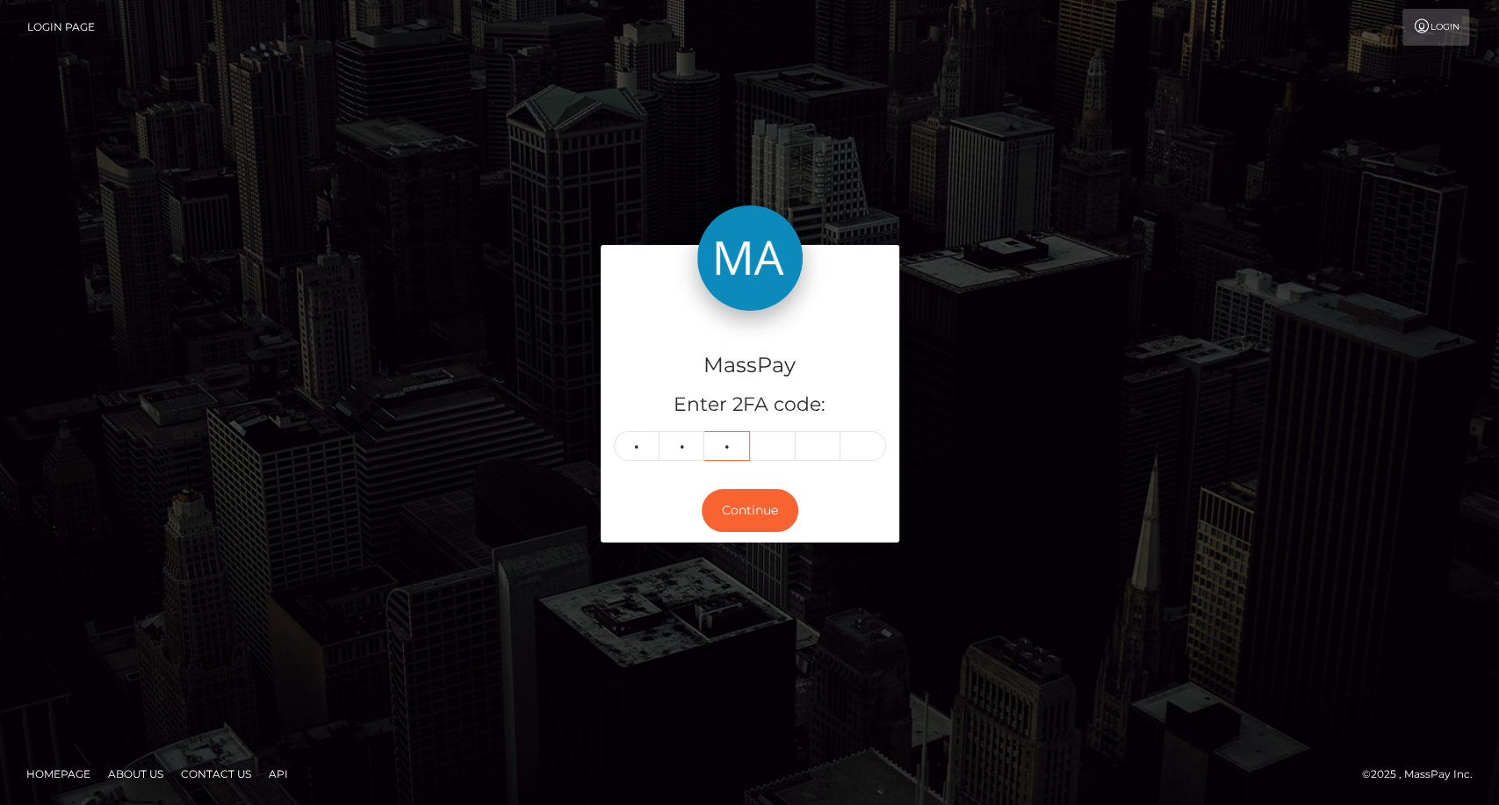
type input "2"
type input "7"
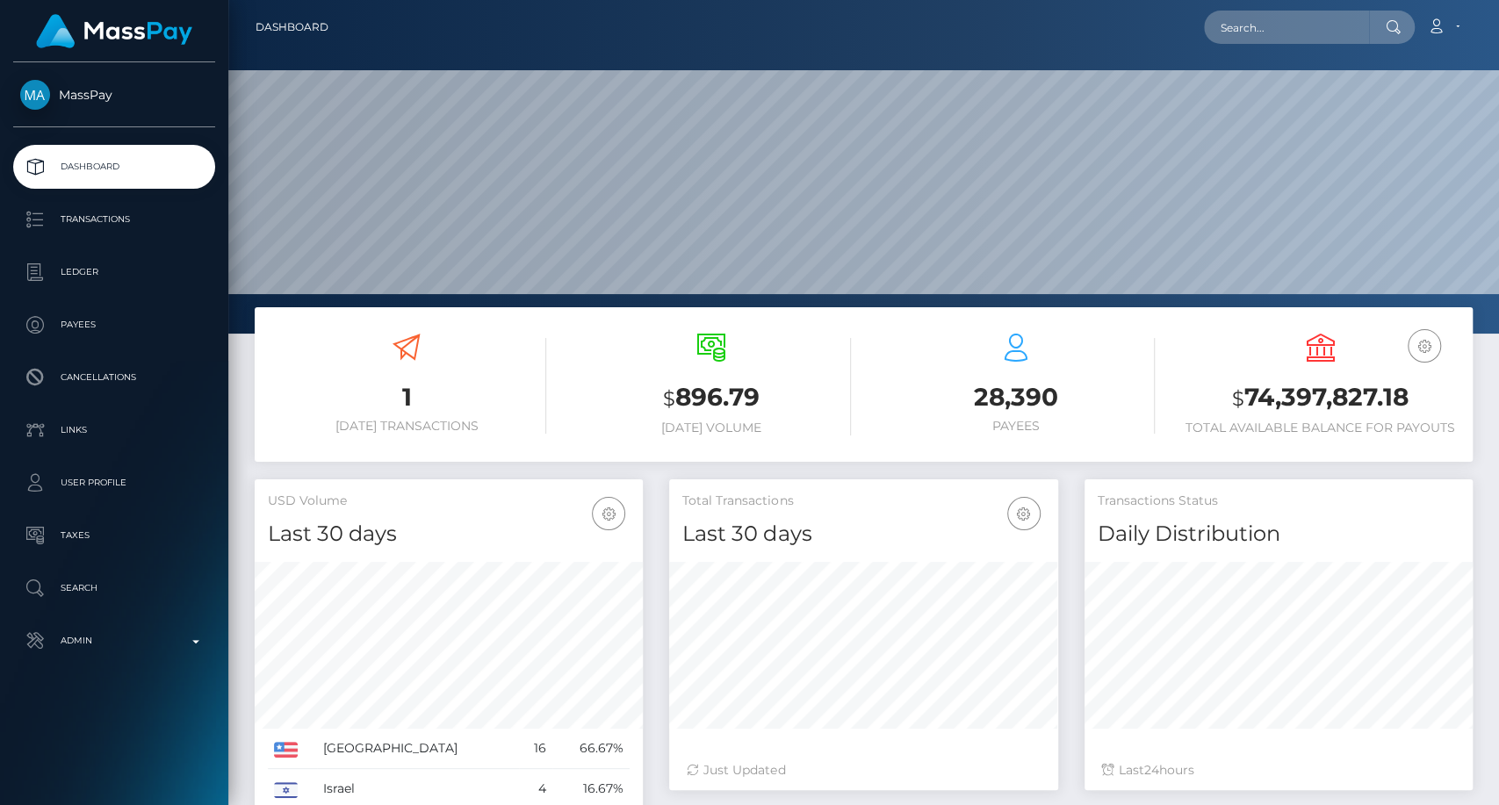
scroll to position [310, 388]
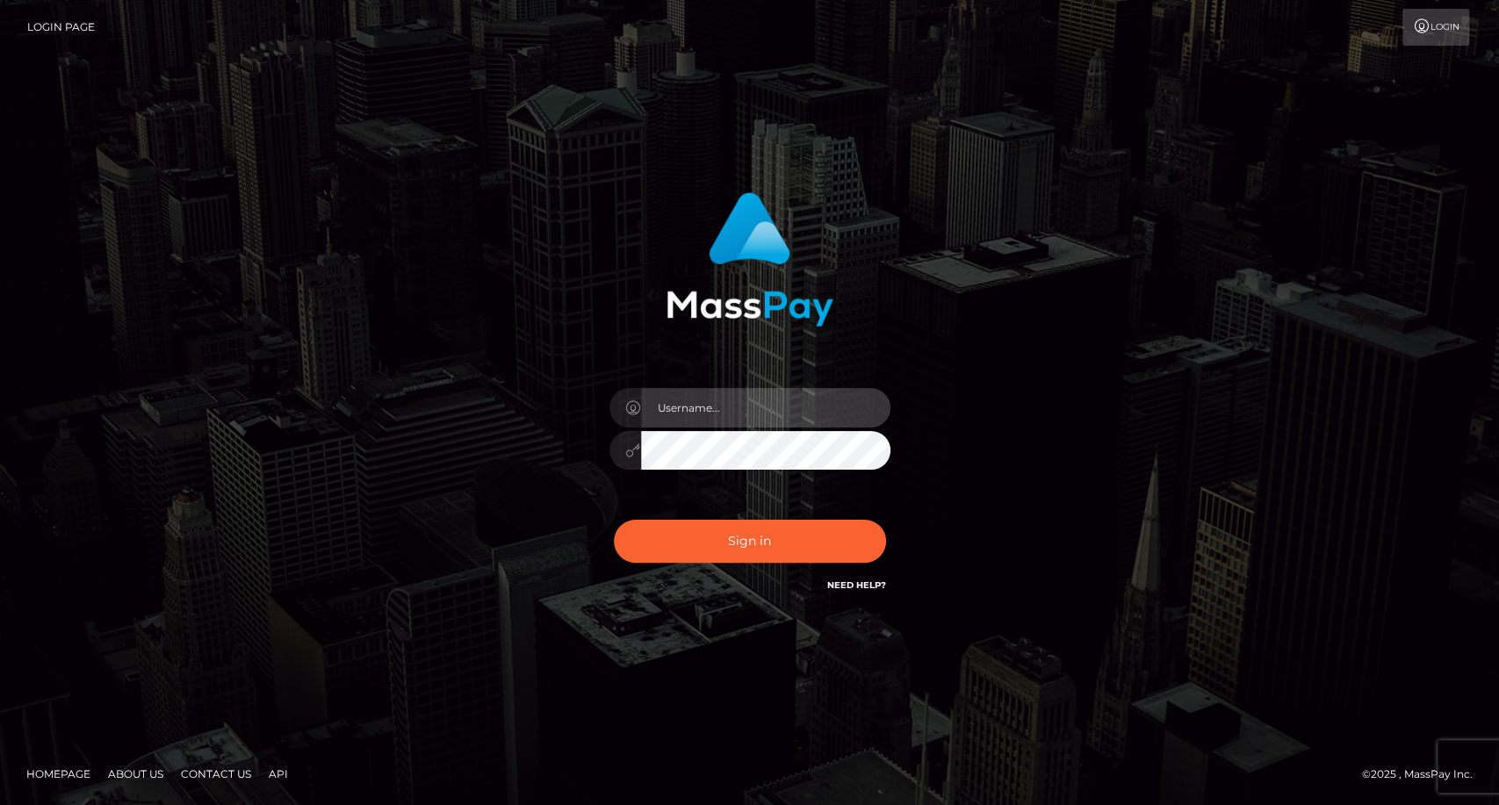
type input "carolina"
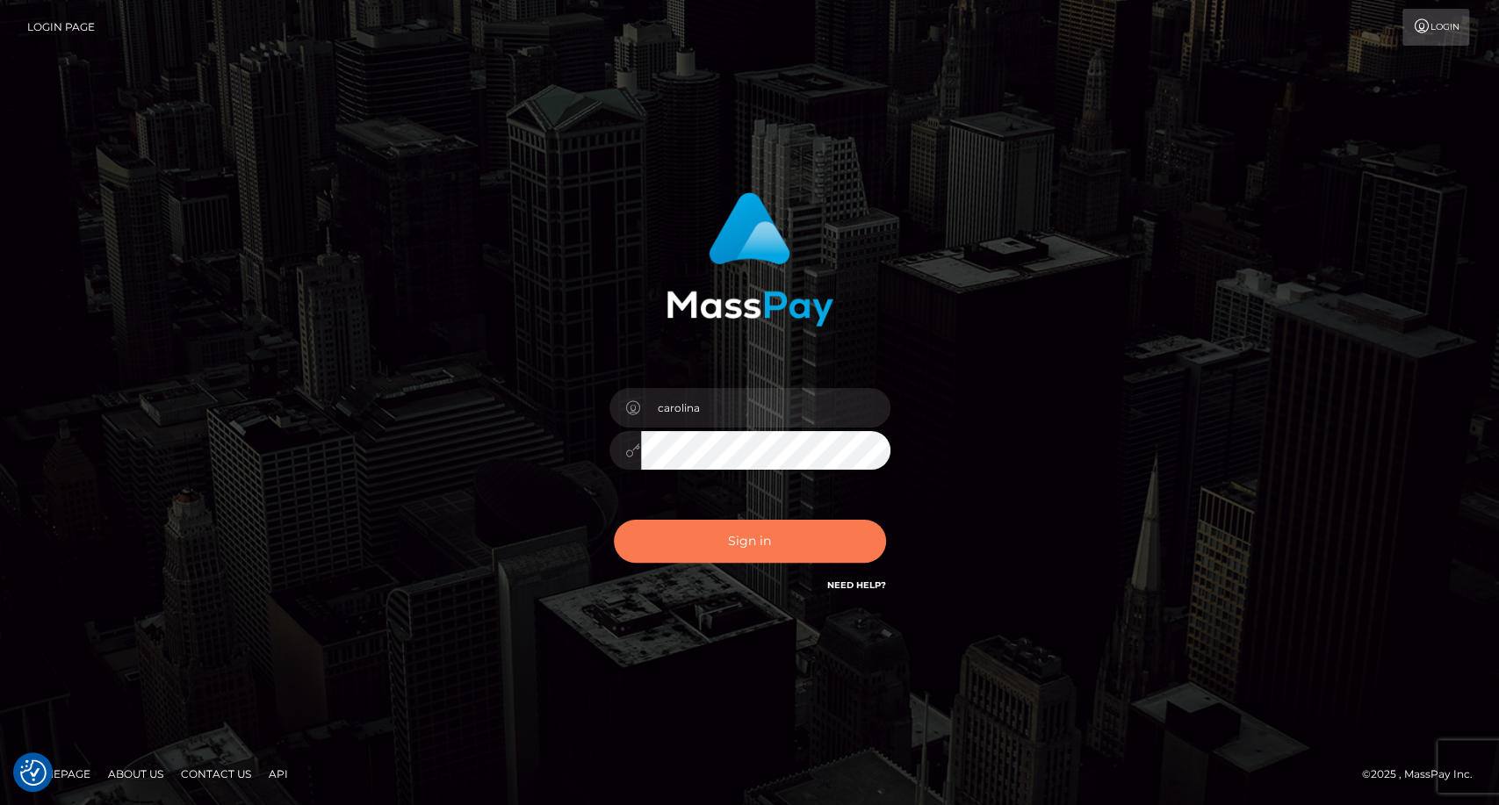
click at [735, 559] on button "Sign in" at bounding box center [750, 541] width 272 height 43
checkbox input "true"
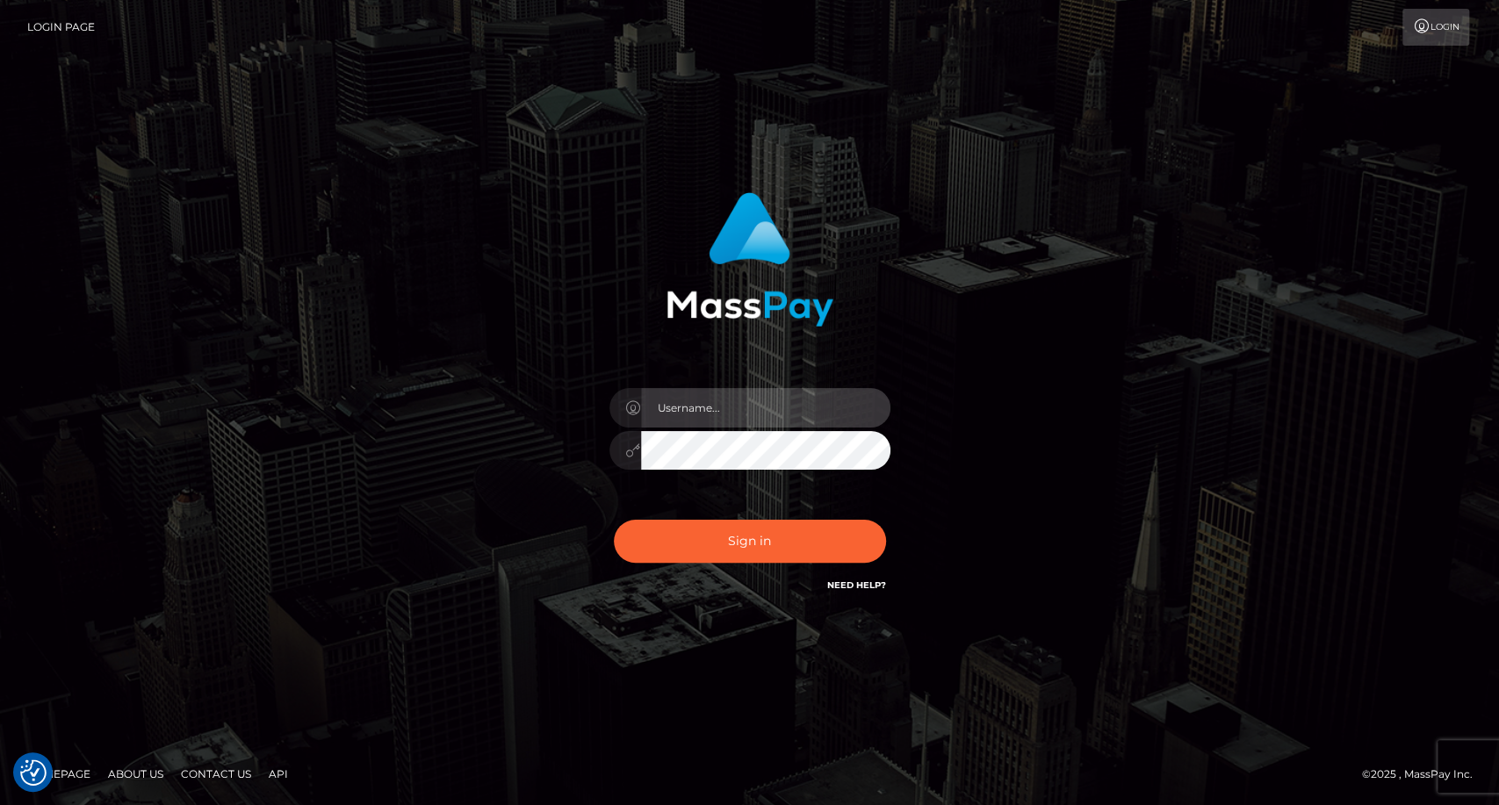
type input "carolina"
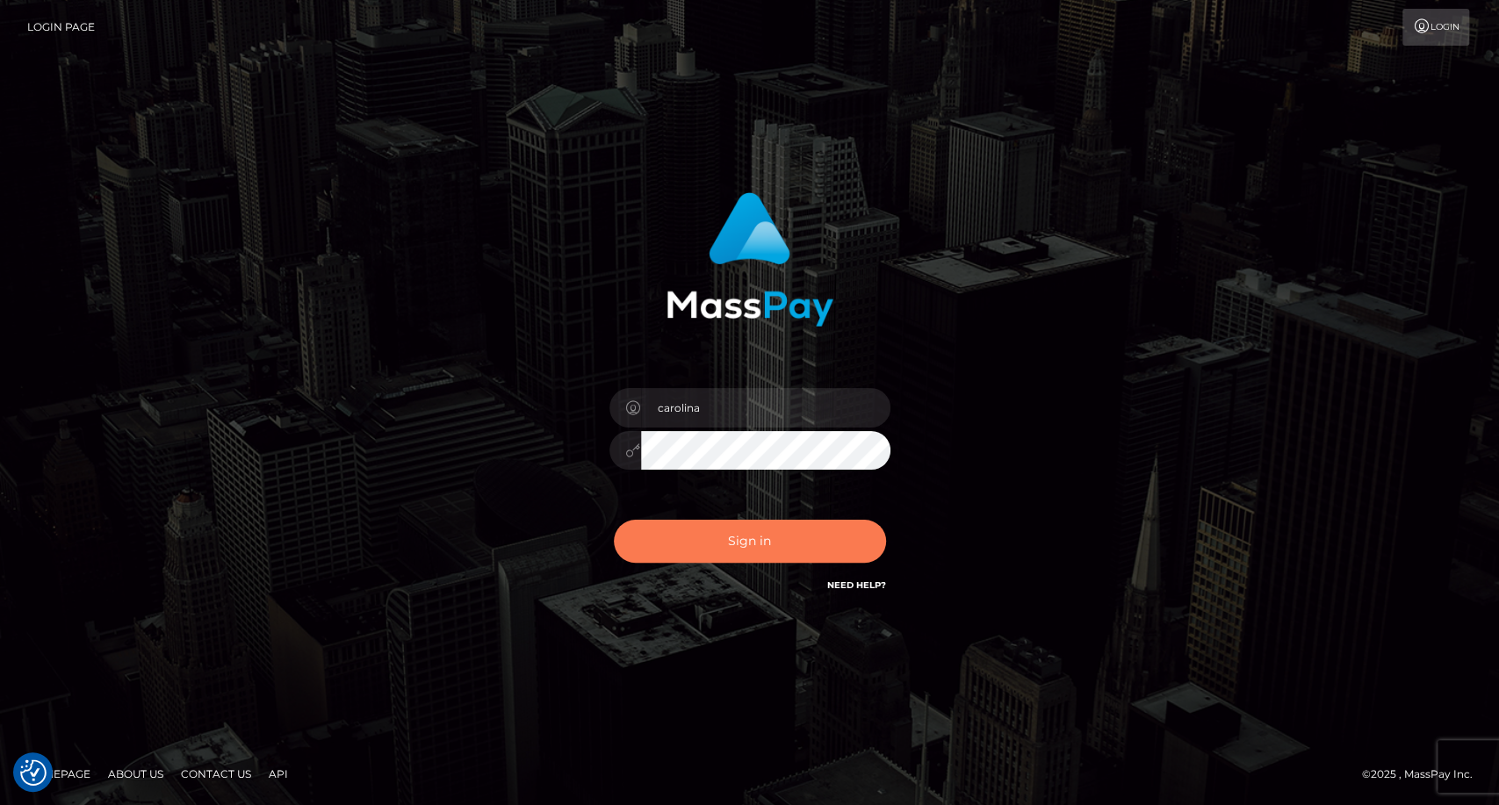
click at [768, 557] on button "Sign in" at bounding box center [750, 541] width 272 height 43
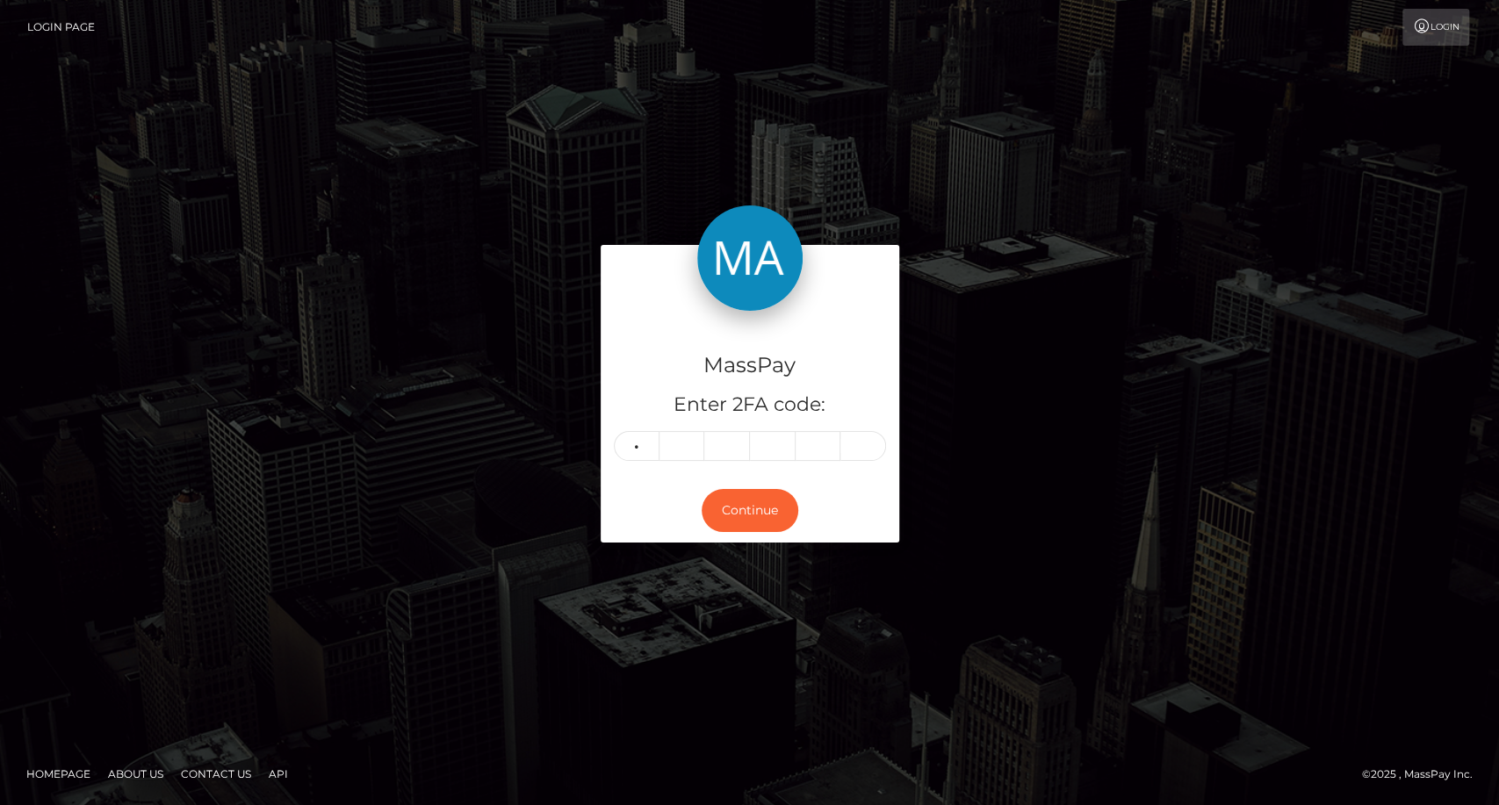
type input "7"
type input "0"
type input "1"
type input "5"
type input "9"
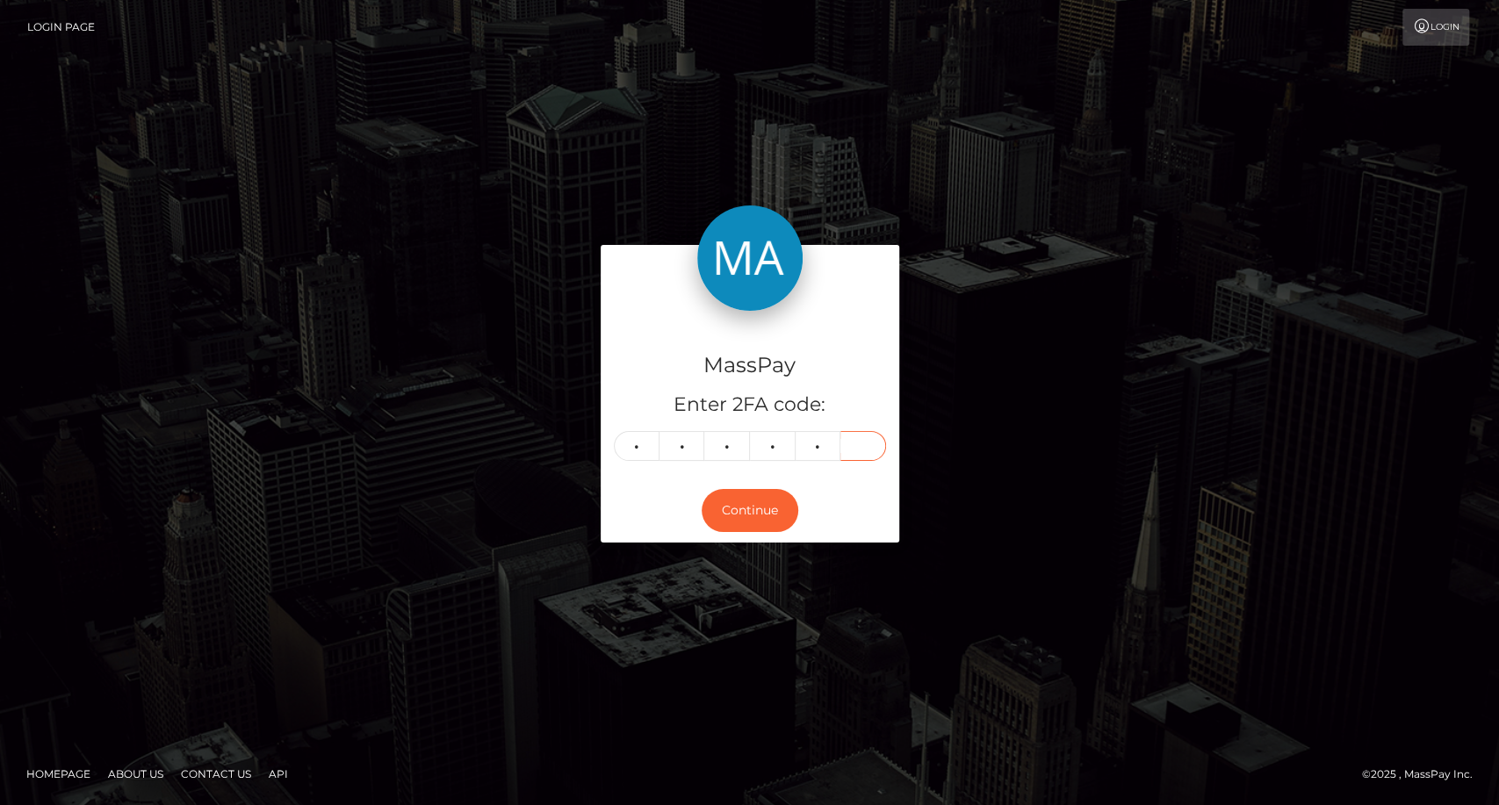
type input "7"
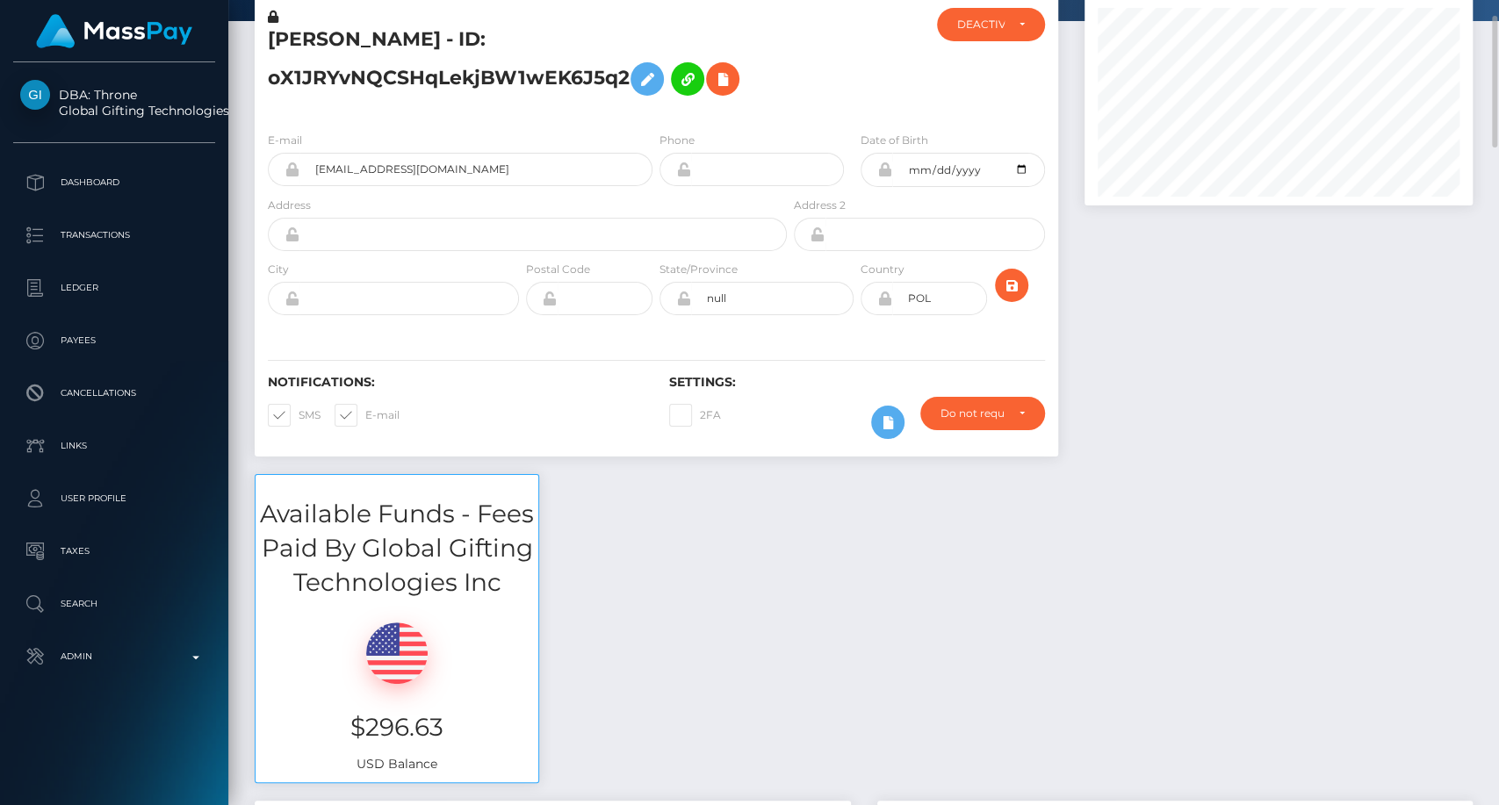
scroll to position [195, 0]
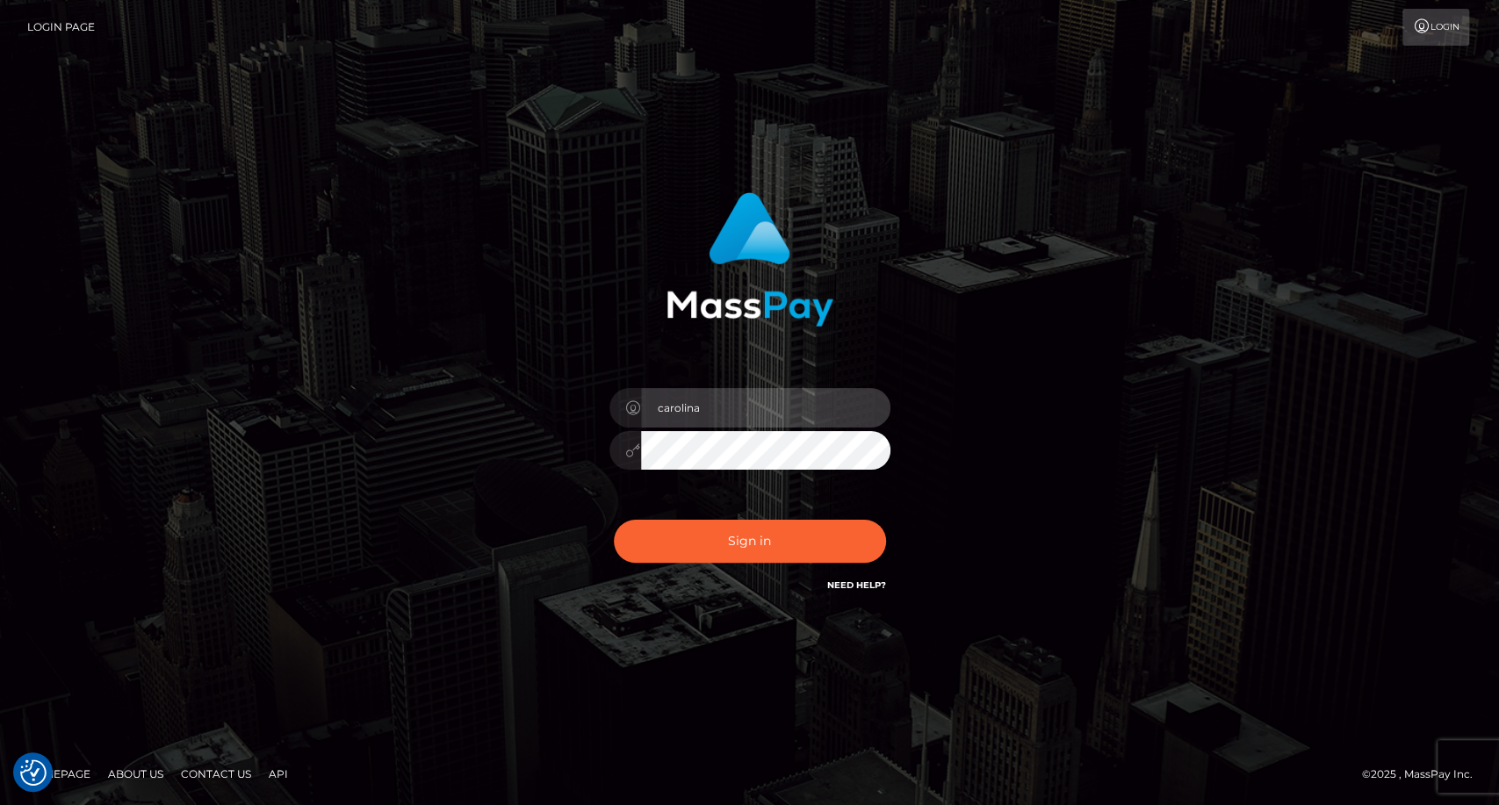
type input "carolinaz"
